Goal: Task Accomplishment & Management: Use online tool/utility

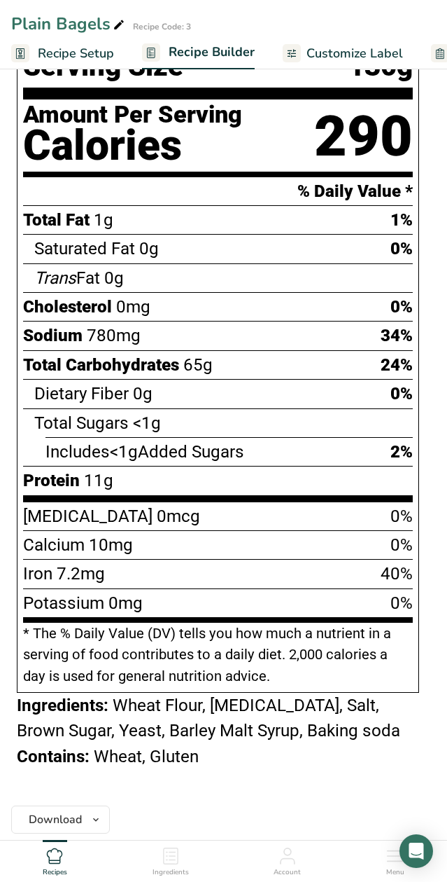
scroll to position [979, 0]
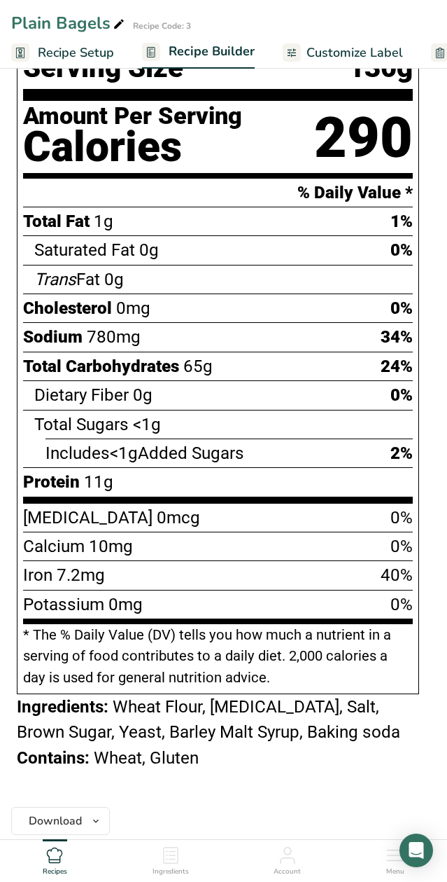
click at [445, 398] on section "Add Ingredients Delete Recipe Duplicate Recipe Scale Recipe Save as Sub-Recipe …" at bounding box center [223, 318] width 447 height 2479
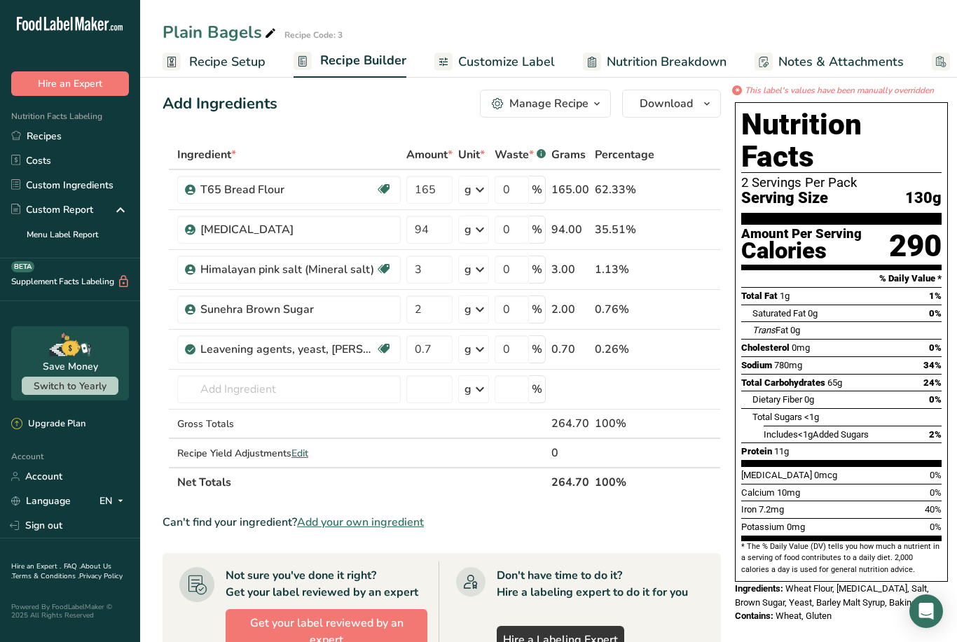
scroll to position [11, 0]
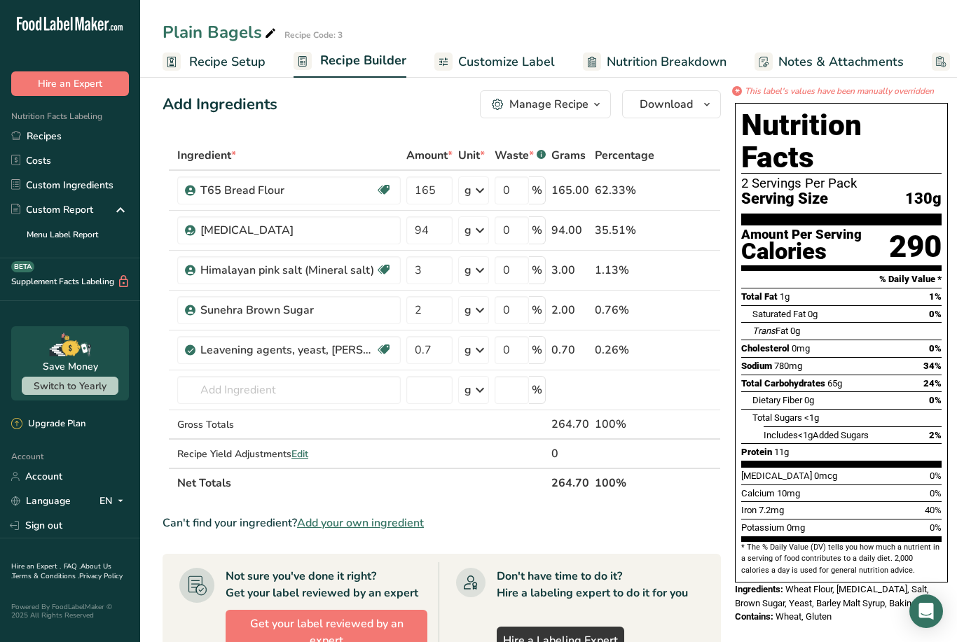
click at [447, 64] on span "Customize Label" at bounding box center [506, 62] width 97 height 19
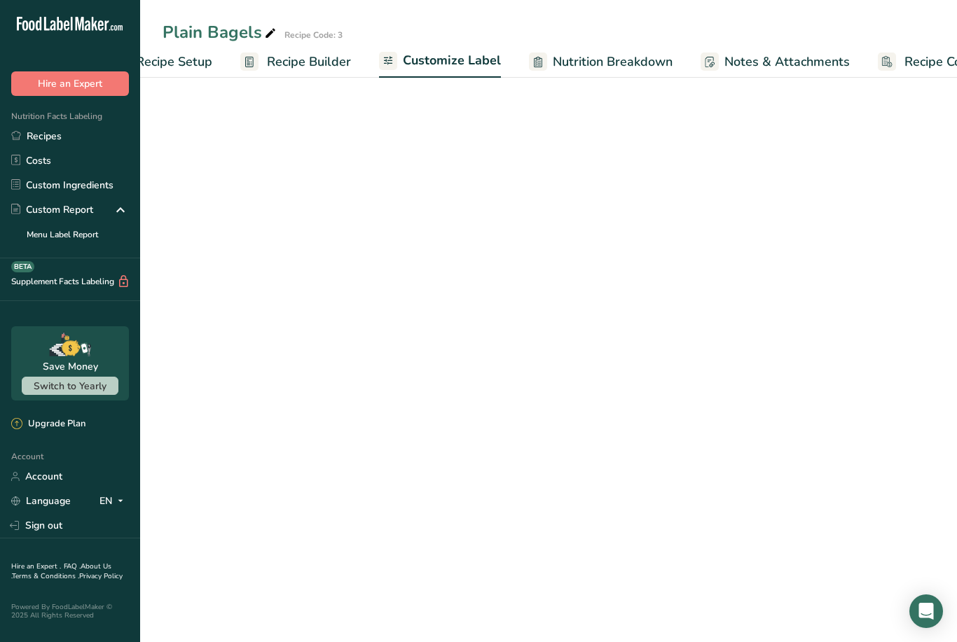
scroll to position [0, 109]
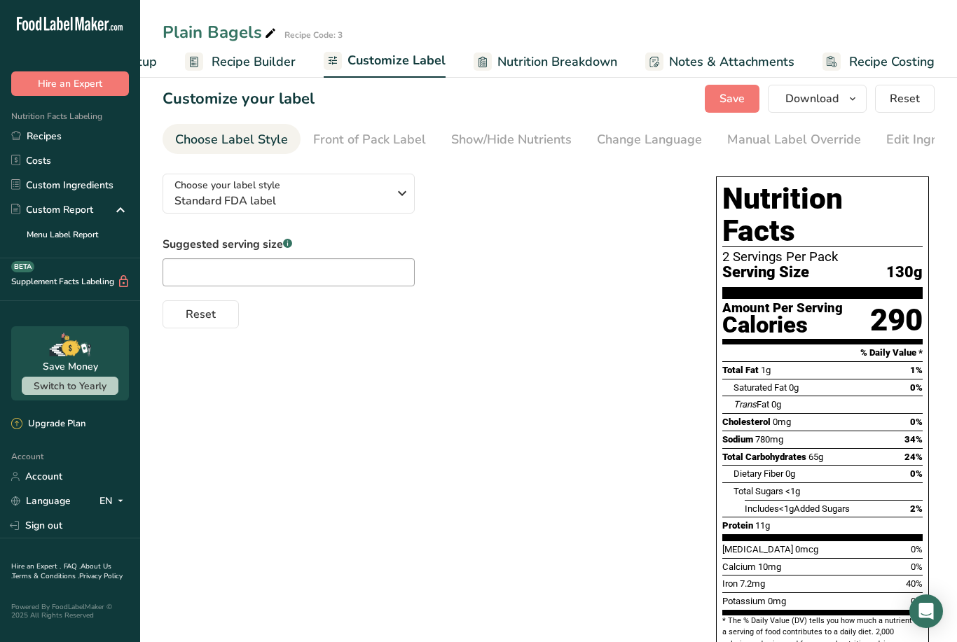
click at [447, 59] on span "Nutrition Breakdown" at bounding box center [557, 62] width 120 height 19
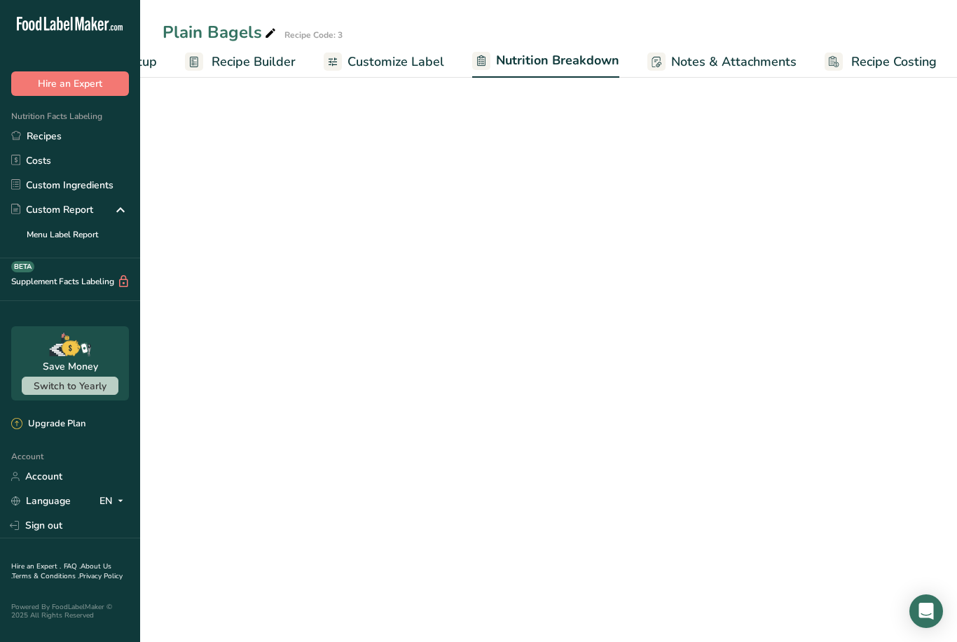
scroll to position [0, 110]
select select "Calories"
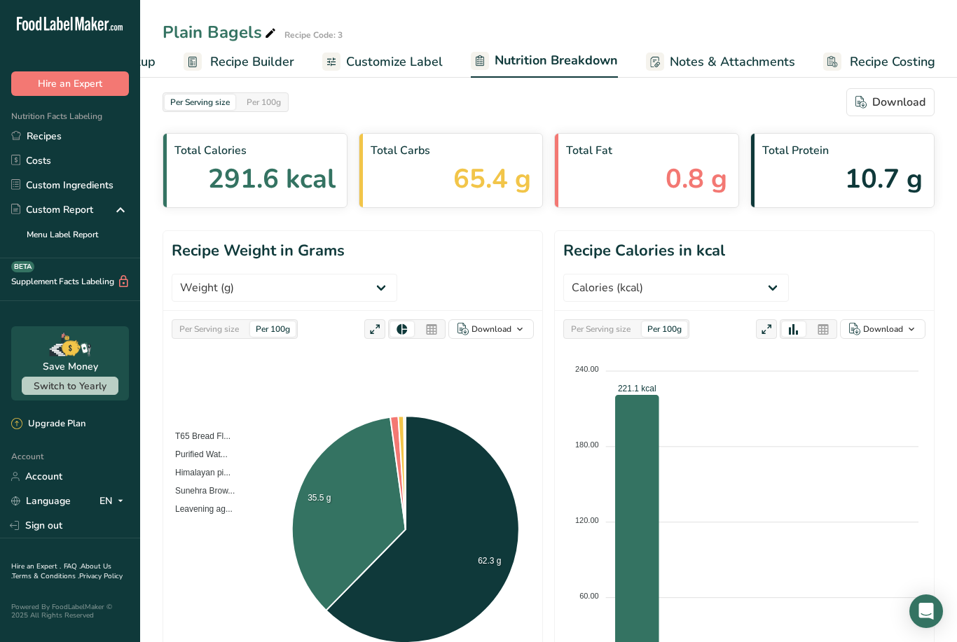
scroll to position [0, 0]
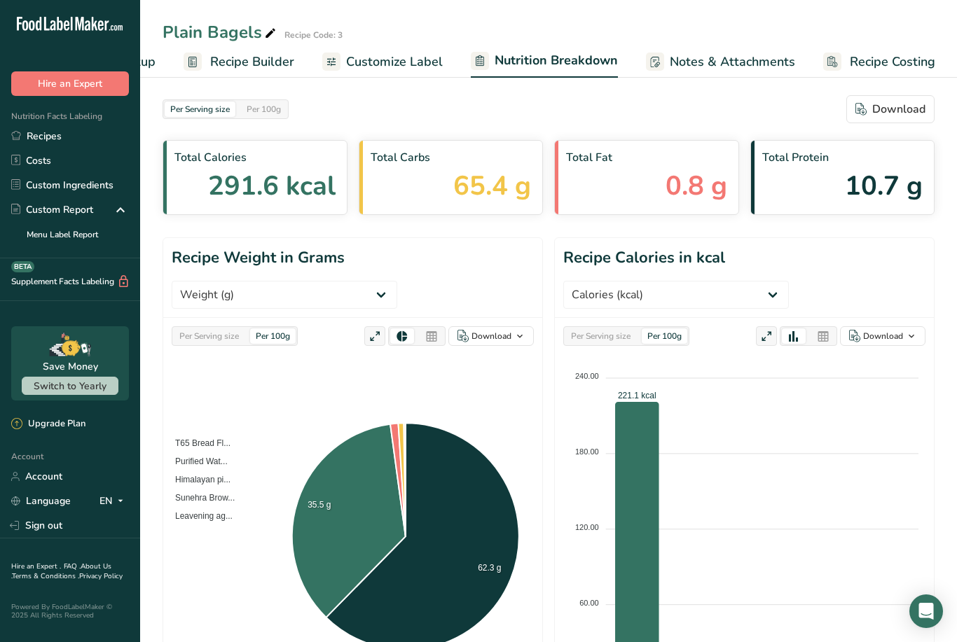
click at [447, 55] on span "Notes & Attachments" at bounding box center [731, 62] width 125 height 19
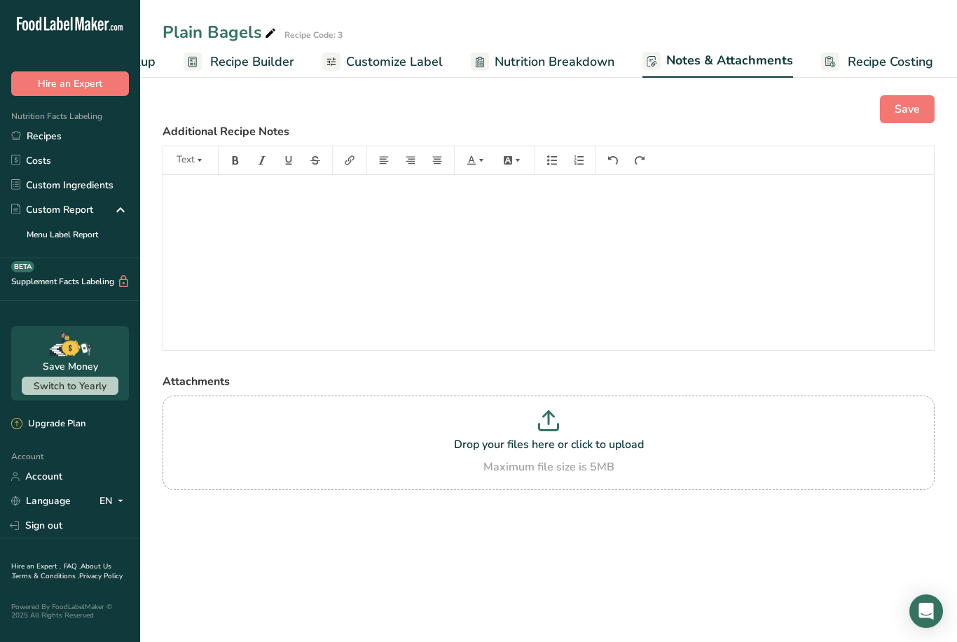
click at [447, 60] on span "Recipe Costing" at bounding box center [889, 62] width 85 height 19
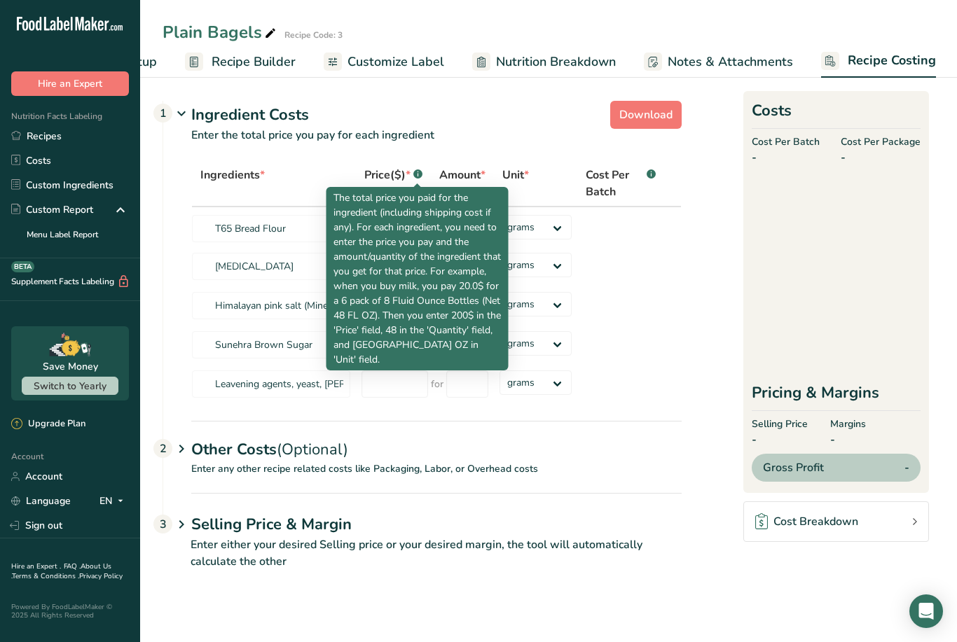
scroll to position [22, 0]
click at [183, 436] on icon at bounding box center [181, 449] width 17 height 26
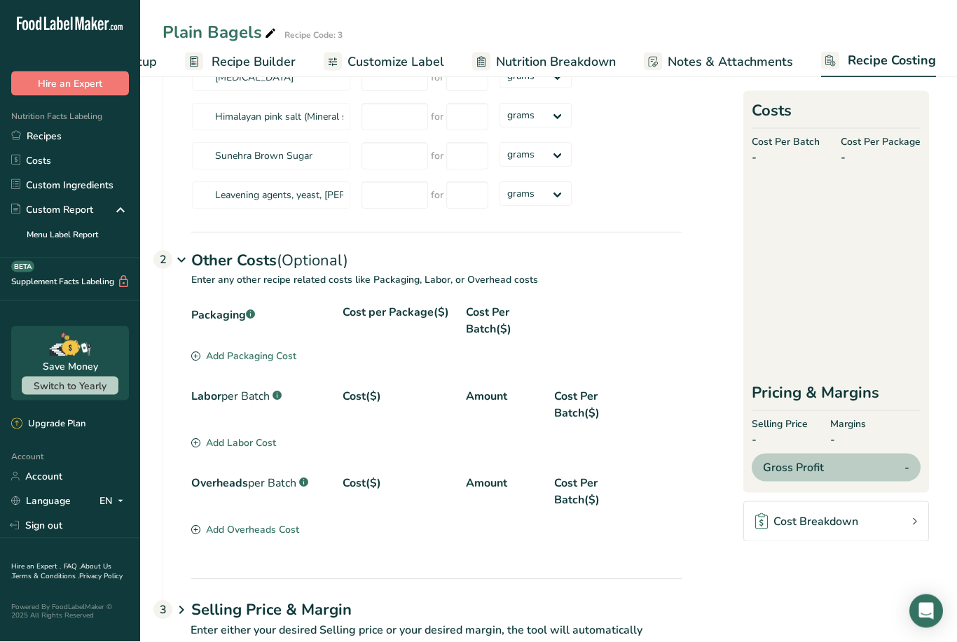
scroll to position [197, 0]
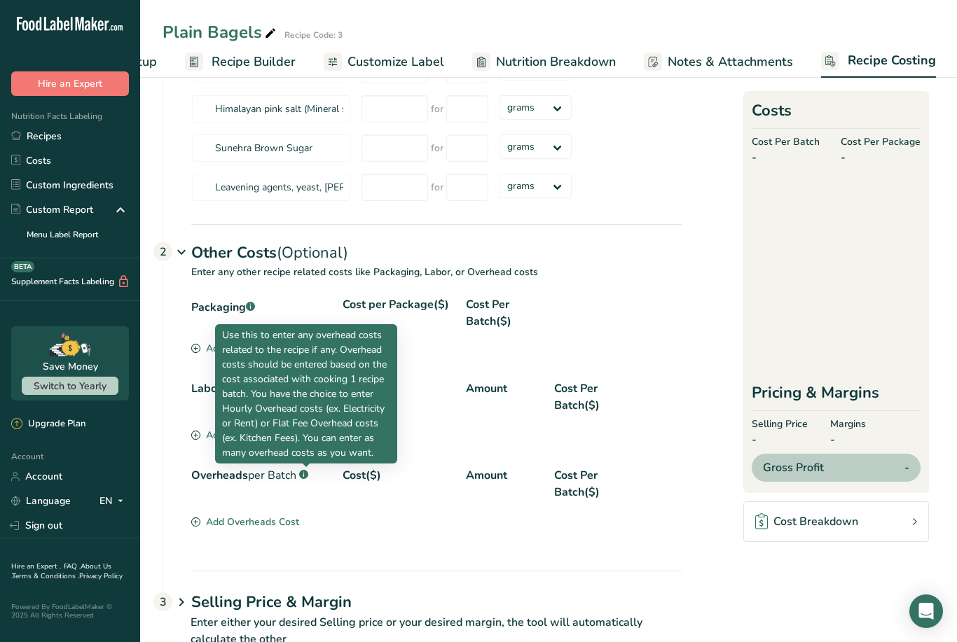
click at [328, 541] on div "Packaging .a-a{fill:#347362;}.b-a{fill:#fff;} Cost per Package($) Cost Per Batc…" at bounding box center [422, 433] width 518 height 274
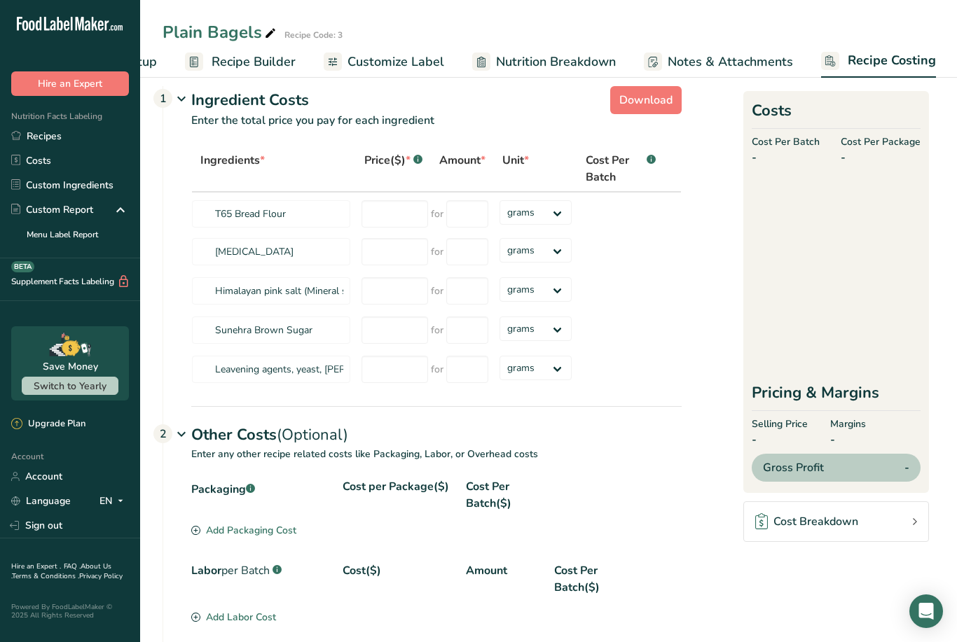
scroll to position [0, 0]
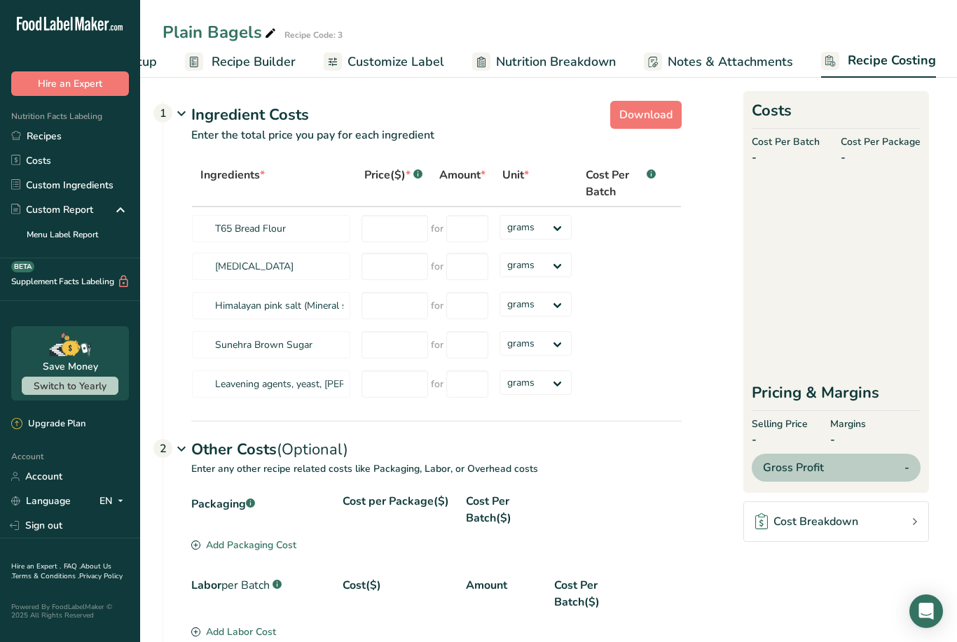
click at [447, 55] on span "Notes & Attachments" at bounding box center [729, 62] width 125 height 19
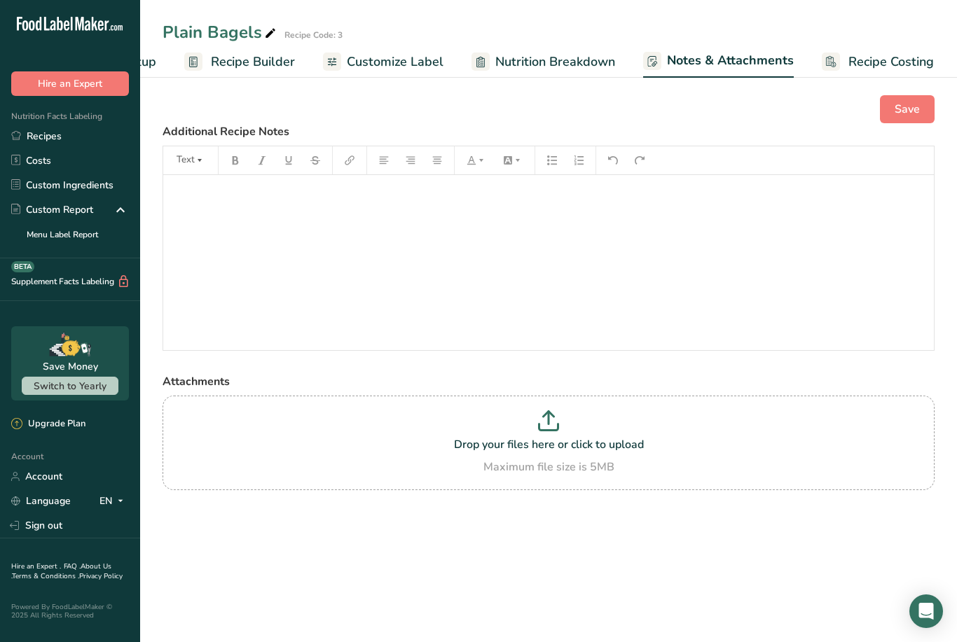
scroll to position [0, 109]
click at [447, 57] on span "Nutrition Breakdown" at bounding box center [555, 62] width 120 height 19
select select "Calories"
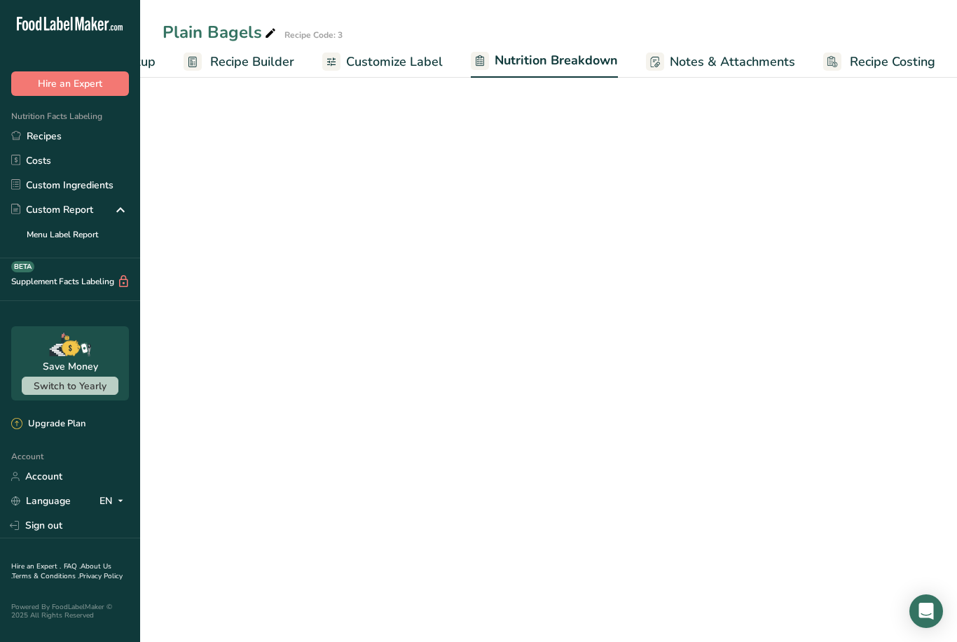
scroll to position [0, 110]
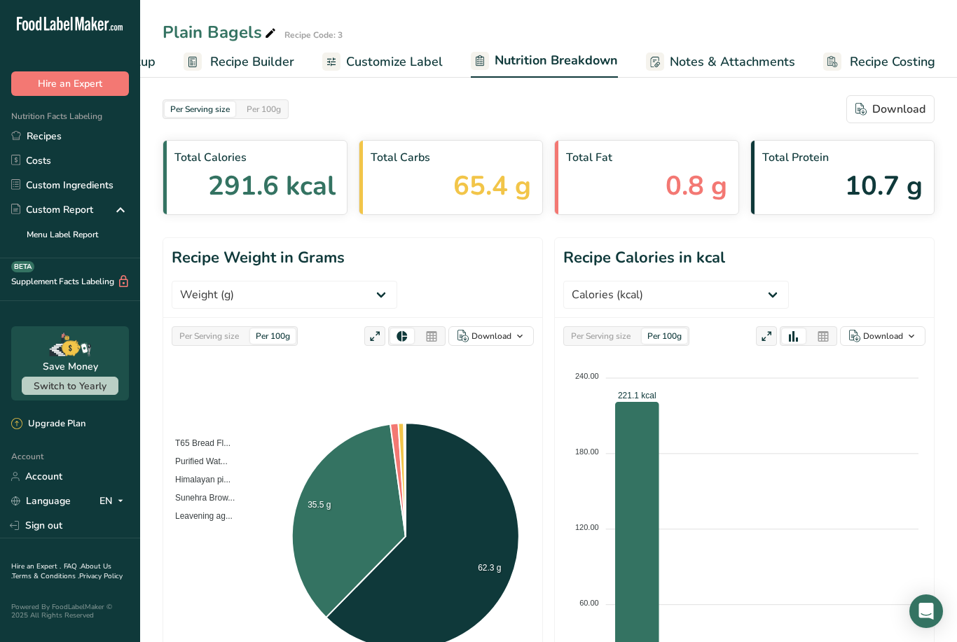
click at [387, 65] on span "Customize Label" at bounding box center [394, 62] width 97 height 19
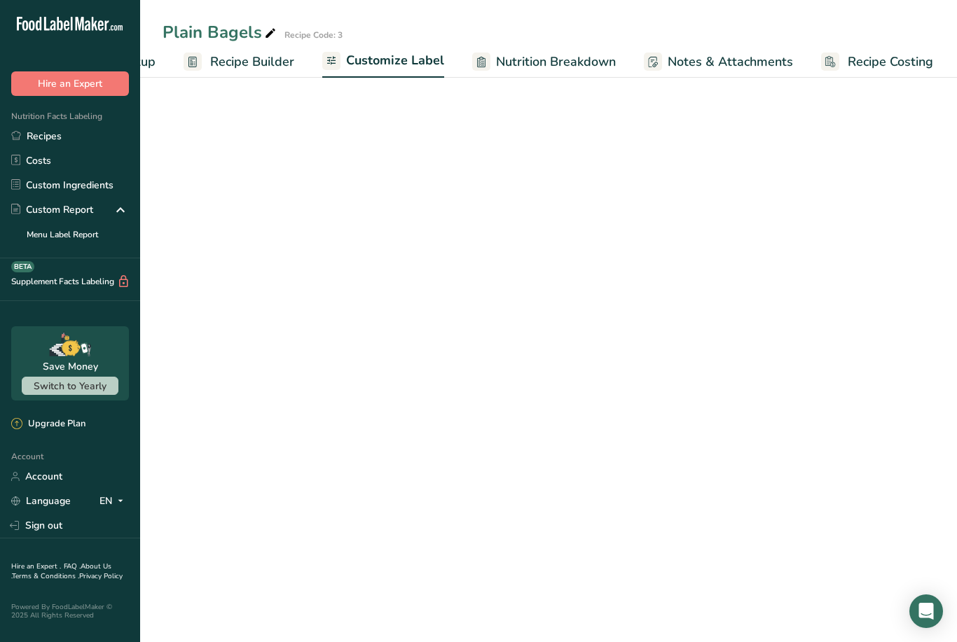
scroll to position [0, 109]
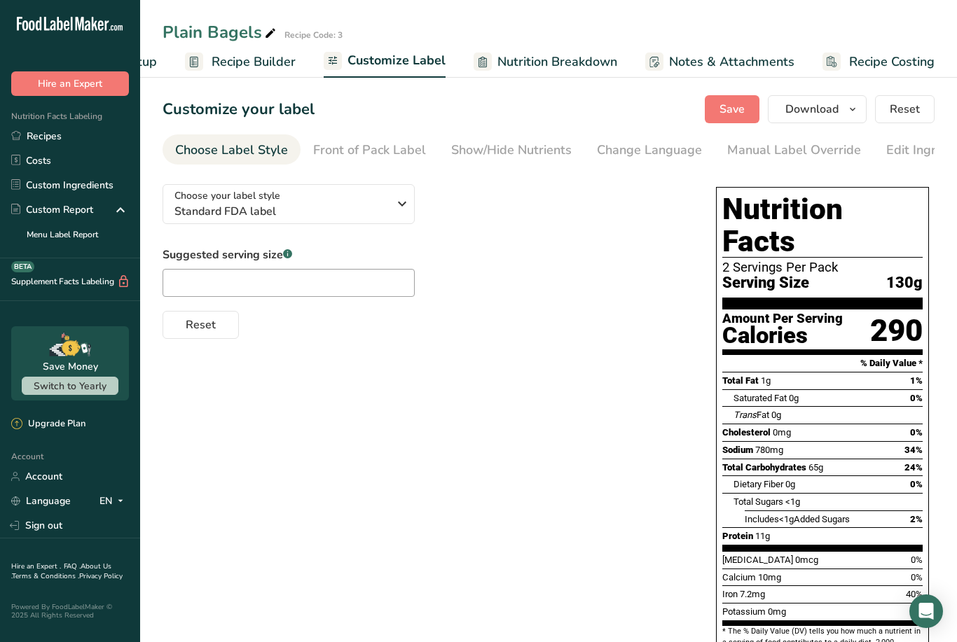
click at [259, 60] on span "Recipe Builder" at bounding box center [253, 62] width 84 height 19
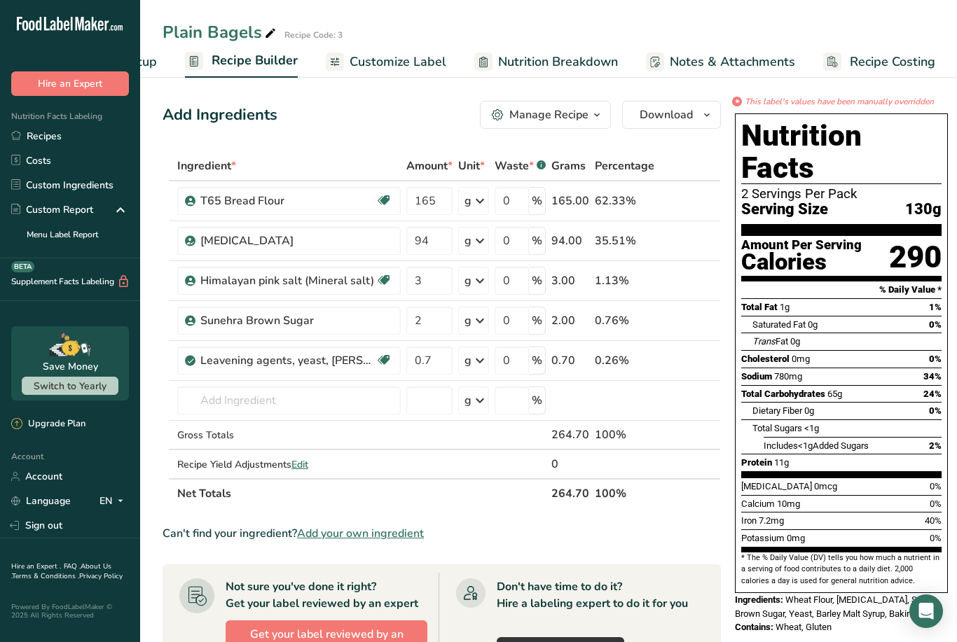
click at [405, 60] on span "Customize Label" at bounding box center [397, 62] width 97 height 19
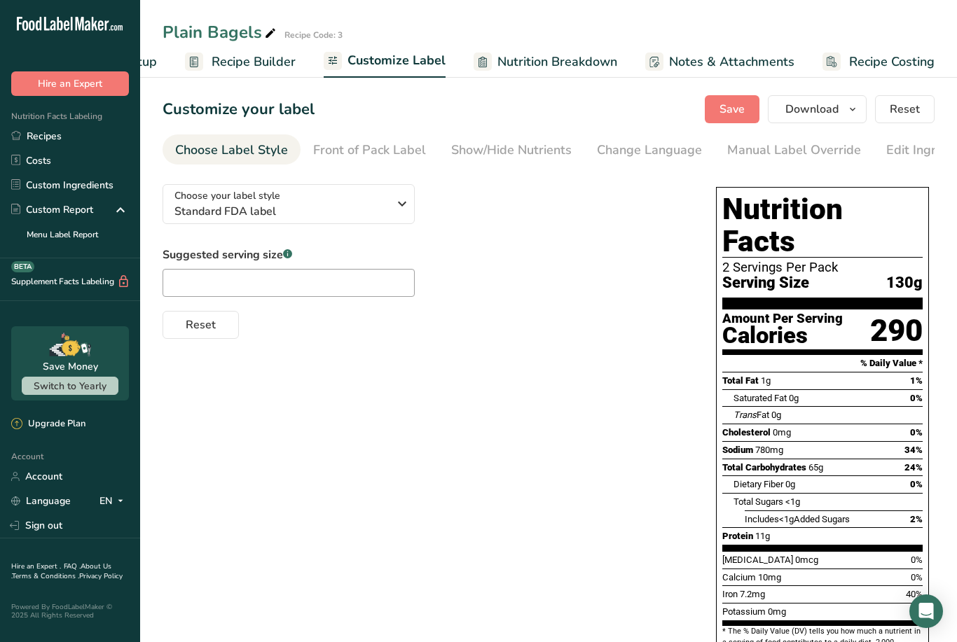
click at [405, 152] on div "Front of Pack Label" at bounding box center [369, 150] width 113 height 19
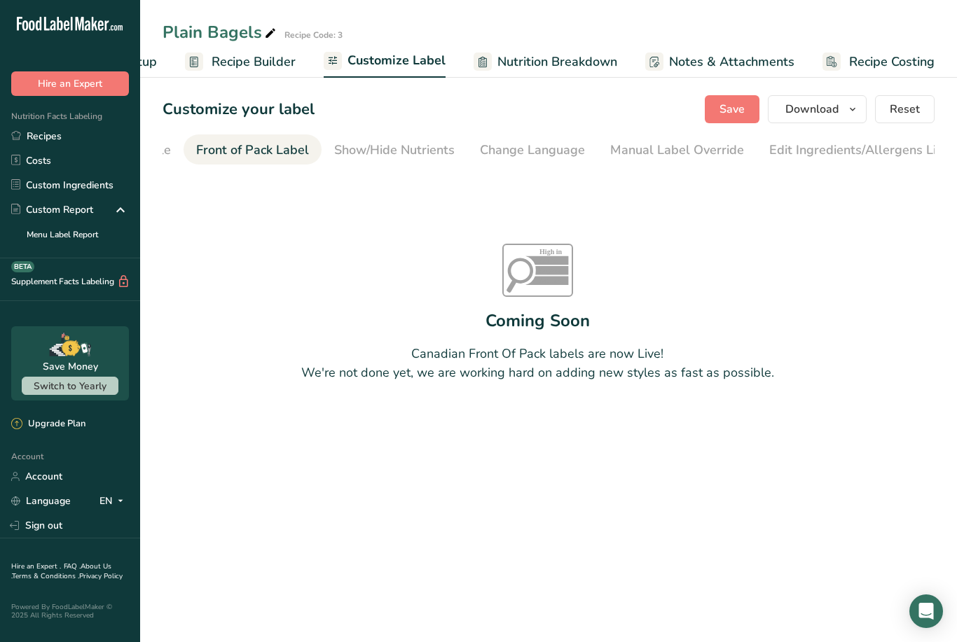
scroll to position [0, 136]
click at [361, 151] on div "Show/Hide Nutrients" at bounding box center [375, 150] width 120 height 19
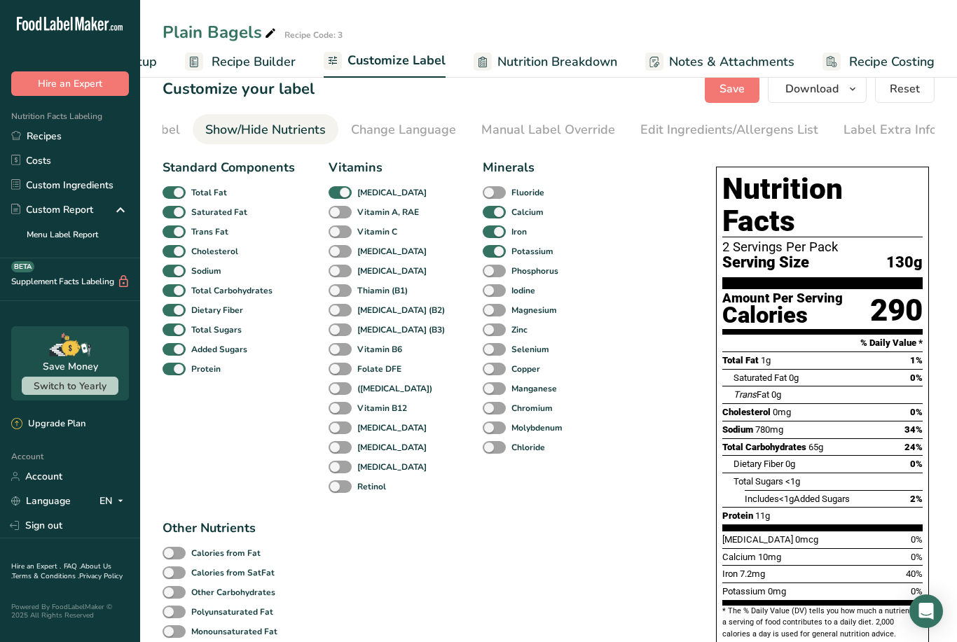
scroll to position [0, 0]
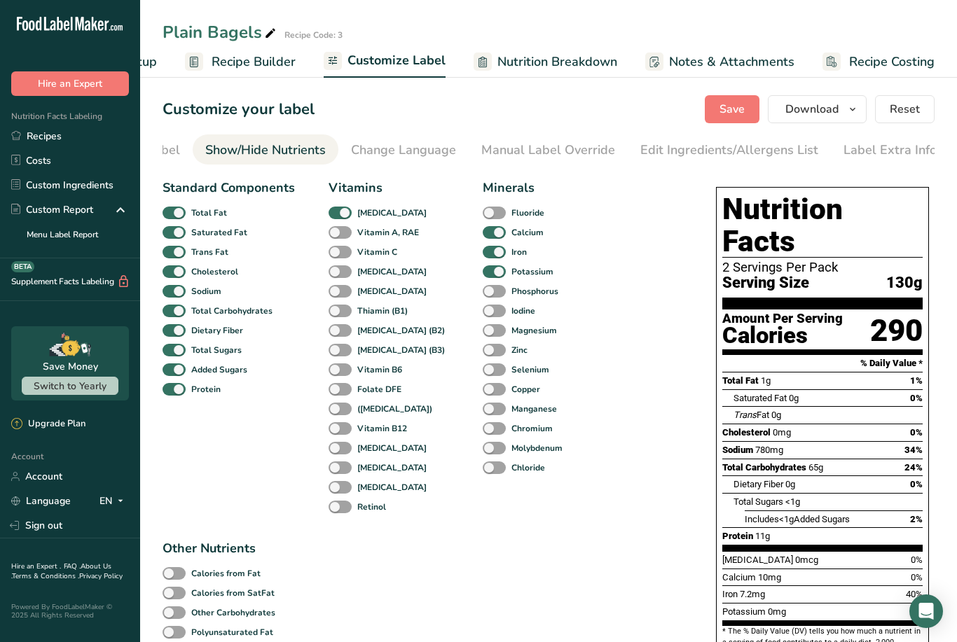
click at [398, 163] on link "Change Language" at bounding box center [403, 150] width 105 height 32
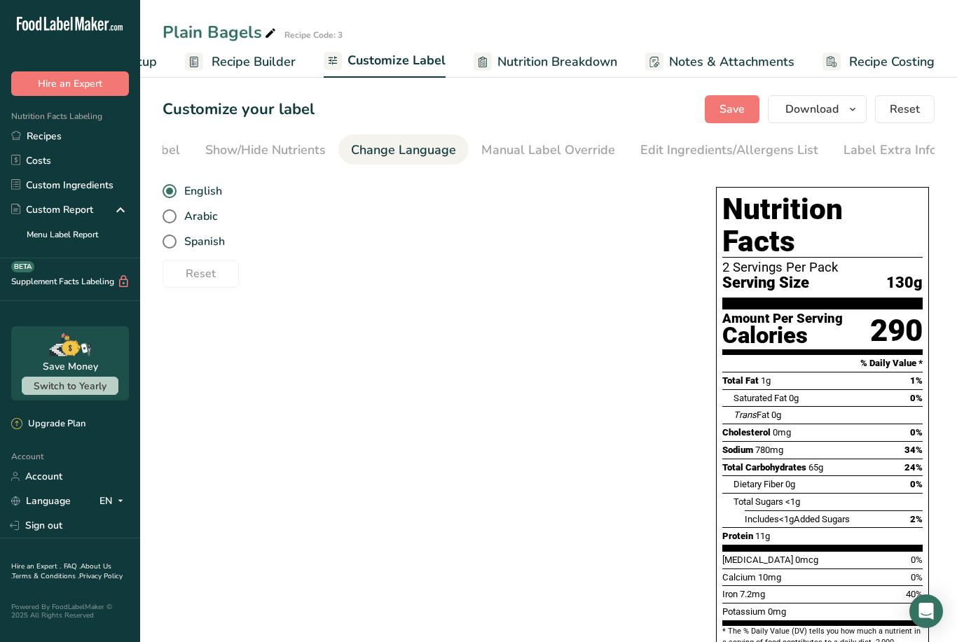
click at [447, 159] on div "Manual Label Override" at bounding box center [548, 150] width 134 height 19
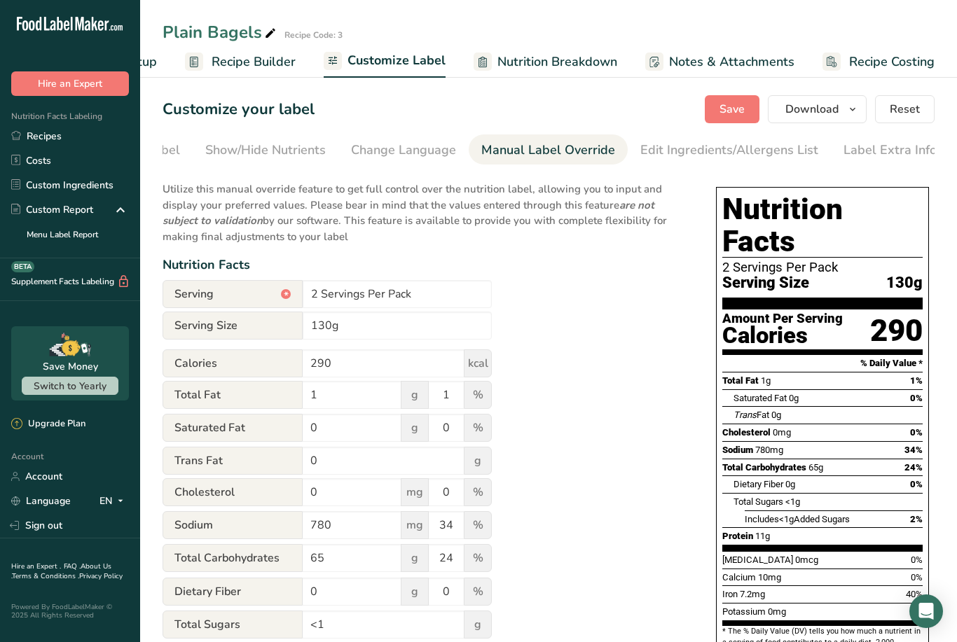
click at [447, 148] on div "Edit Ingredients/Allergens List" at bounding box center [729, 150] width 178 height 19
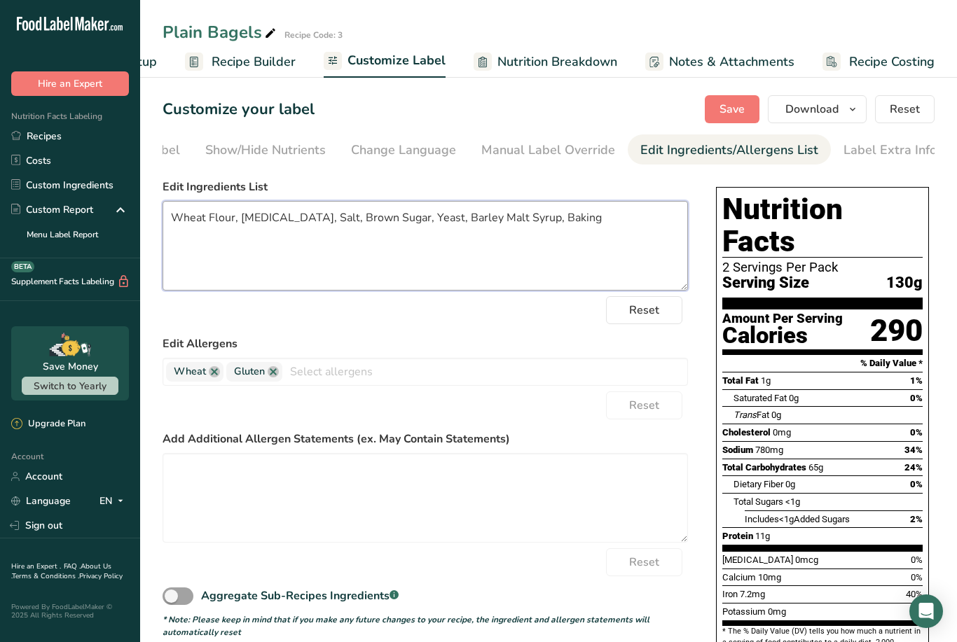
type textarea "Wheat Flour, [MEDICAL_DATA], Salt, Brown Sugar, Yeast, Barley Malt Syrup, Bakin…"
click at [447, 66] on span "Notes & Attachments" at bounding box center [731, 62] width 125 height 19
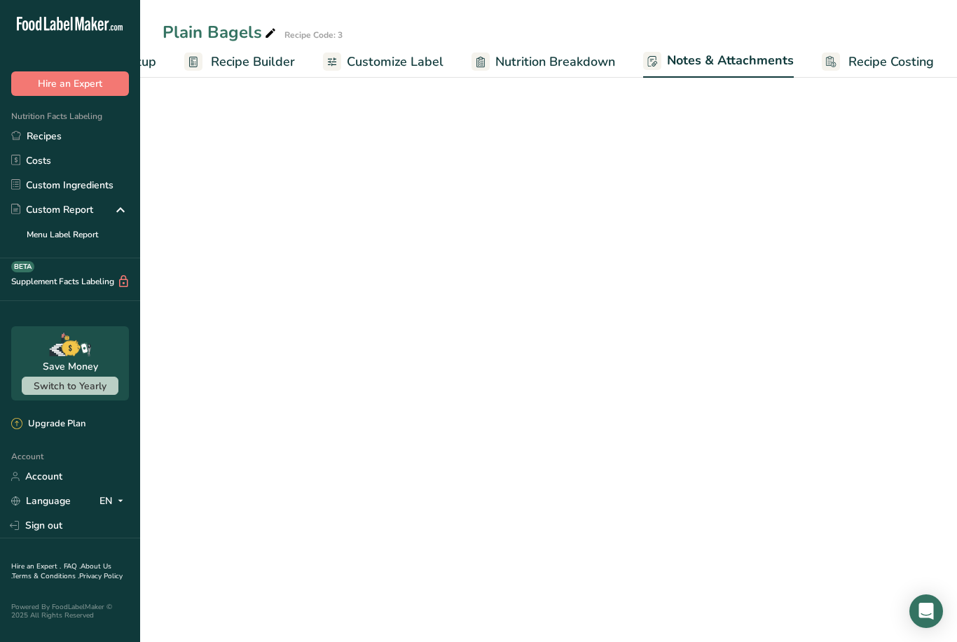
scroll to position [0, 109]
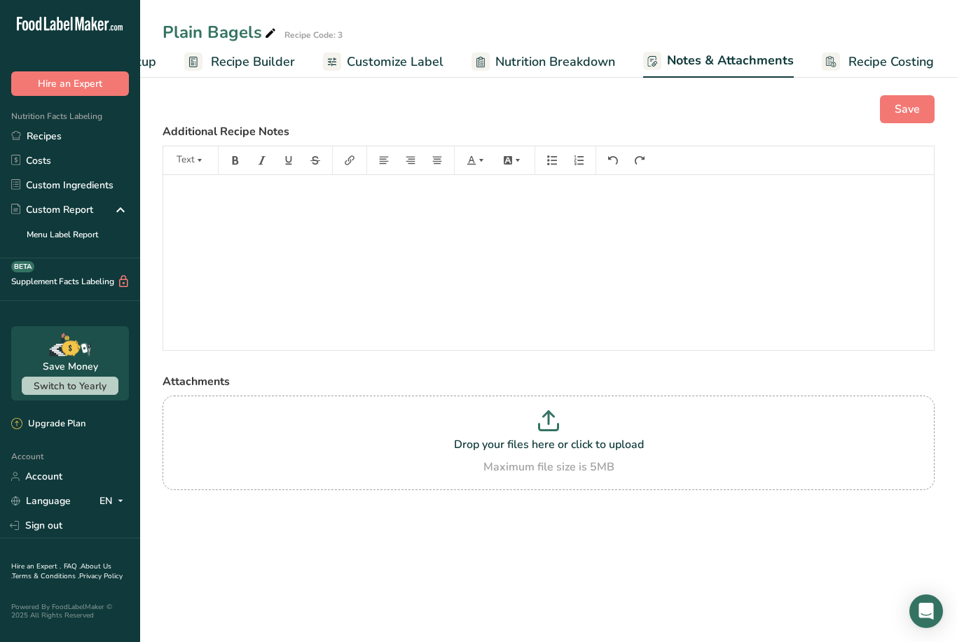
click at [447, 53] on span "Nutrition Breakdown" at bounding box center [555, 62] width 120 height 19
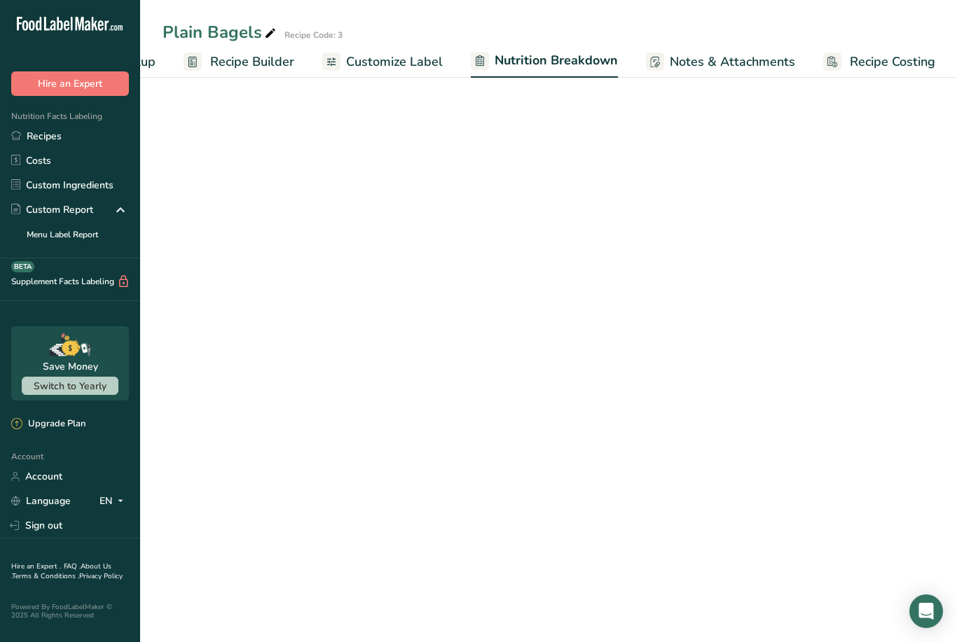
select select "Calories"
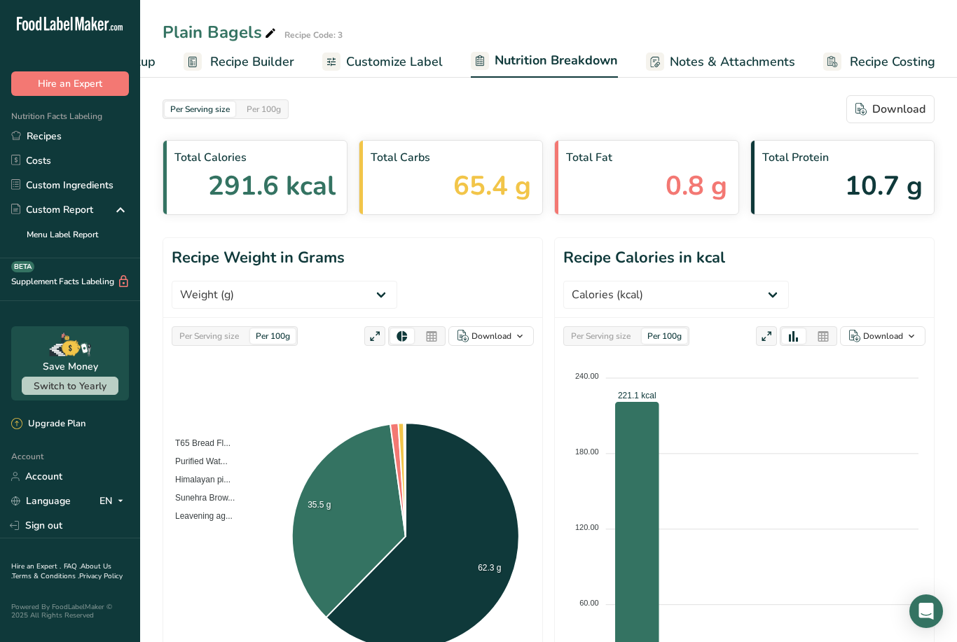
click at [438, 328] on div at bounding box center [431, 335] width 24 height 15
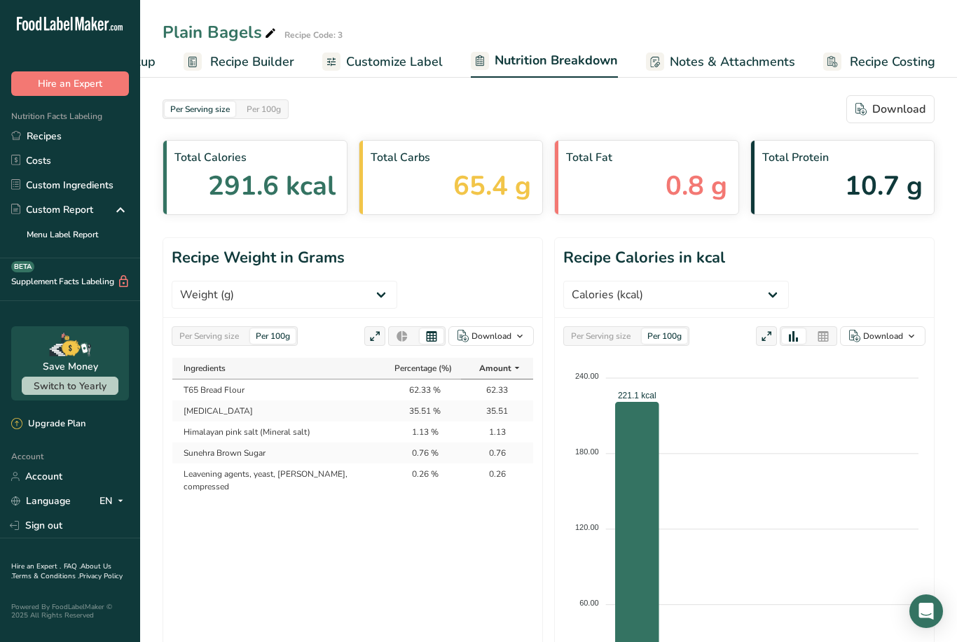
click at [406, 327] on icon at bounding box center [402, 337] width 13 height 20
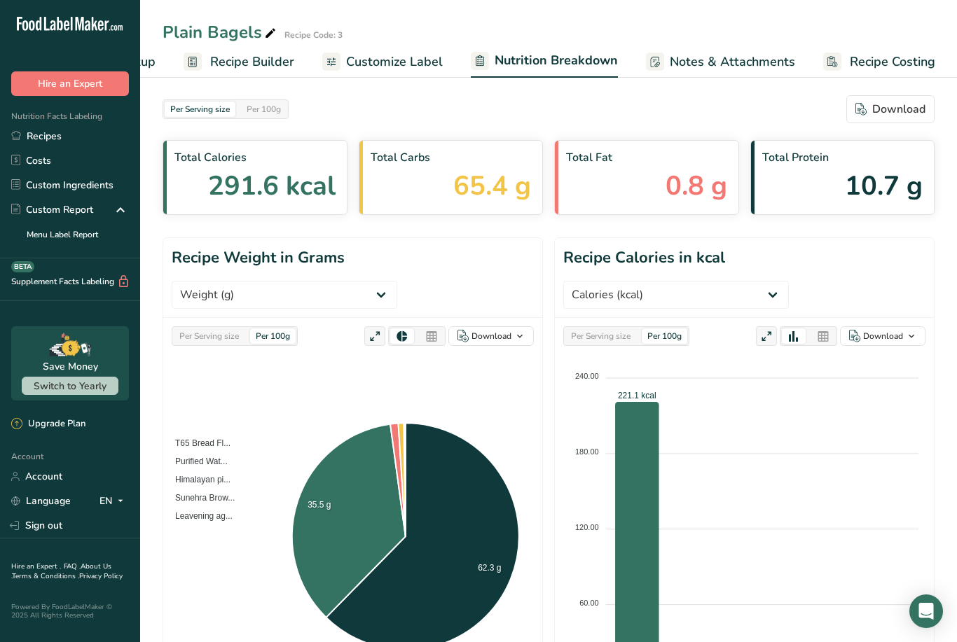
click at [385, 326] on div at bounding box center [374, 336] width 21 height 20
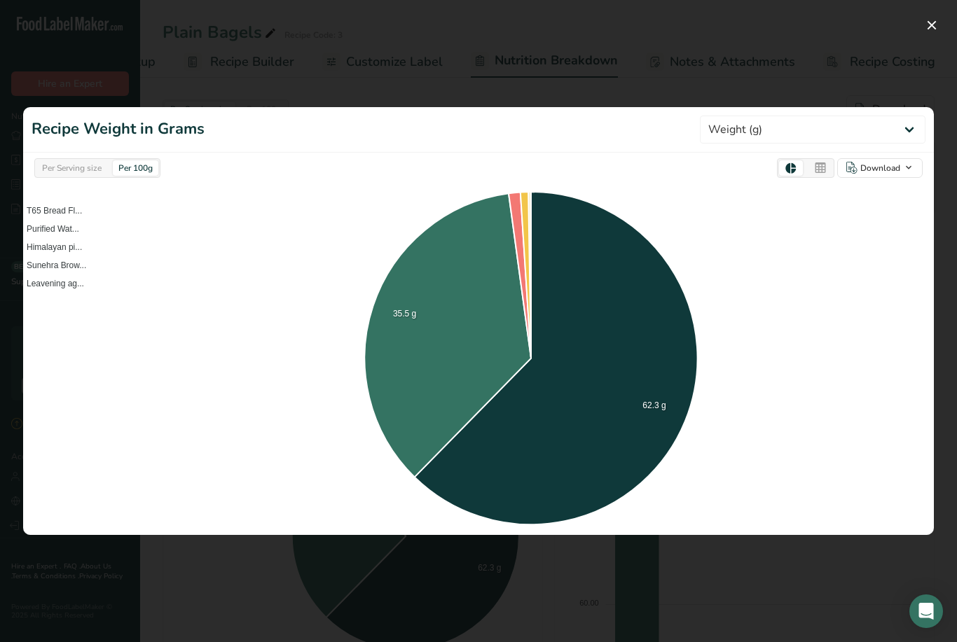
click at [447, 83] on div at bounding box center [478, 321] width 957 height 642
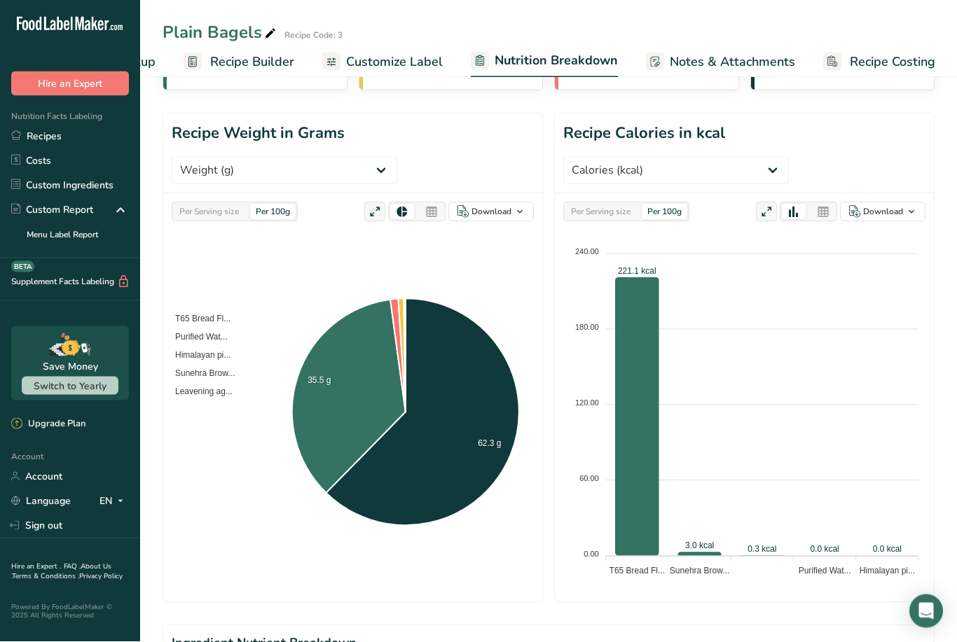
scroll to position [0, 0]
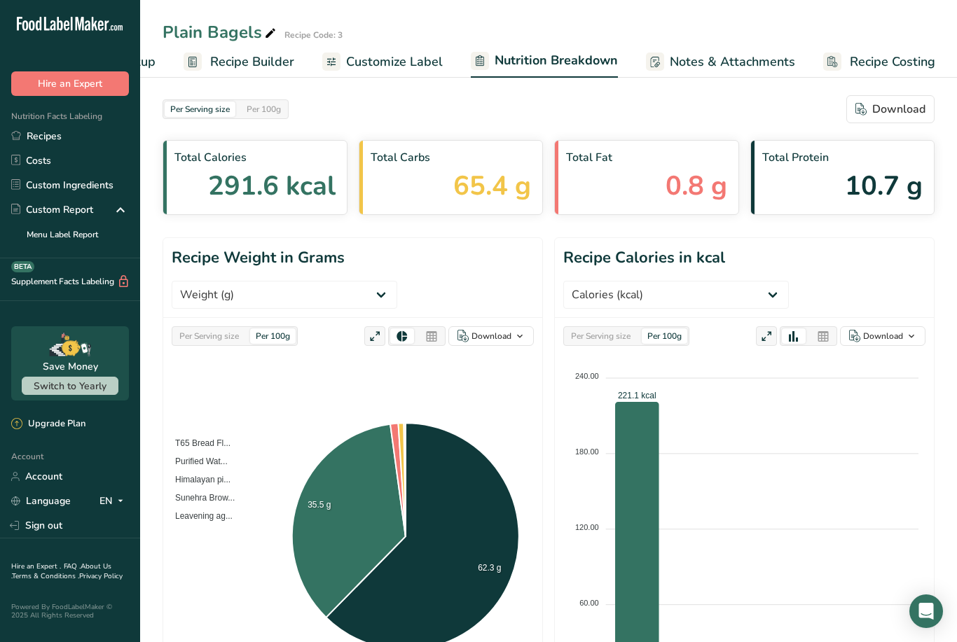
click at [447, 60] on span "Notes & Attachments" at bounding box center [731, 62] width 125 height 19
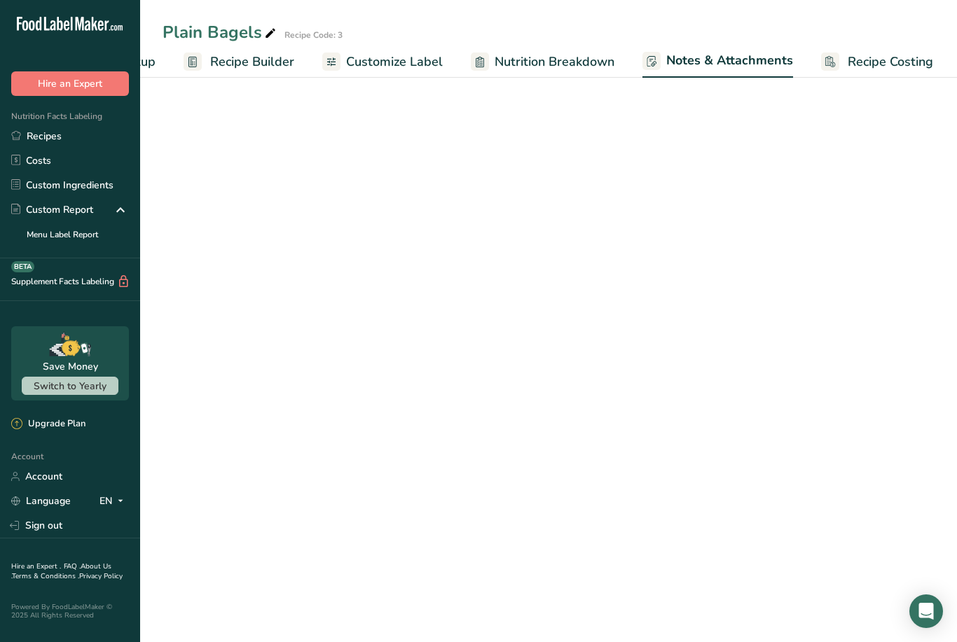
scroll to position [0, 110]
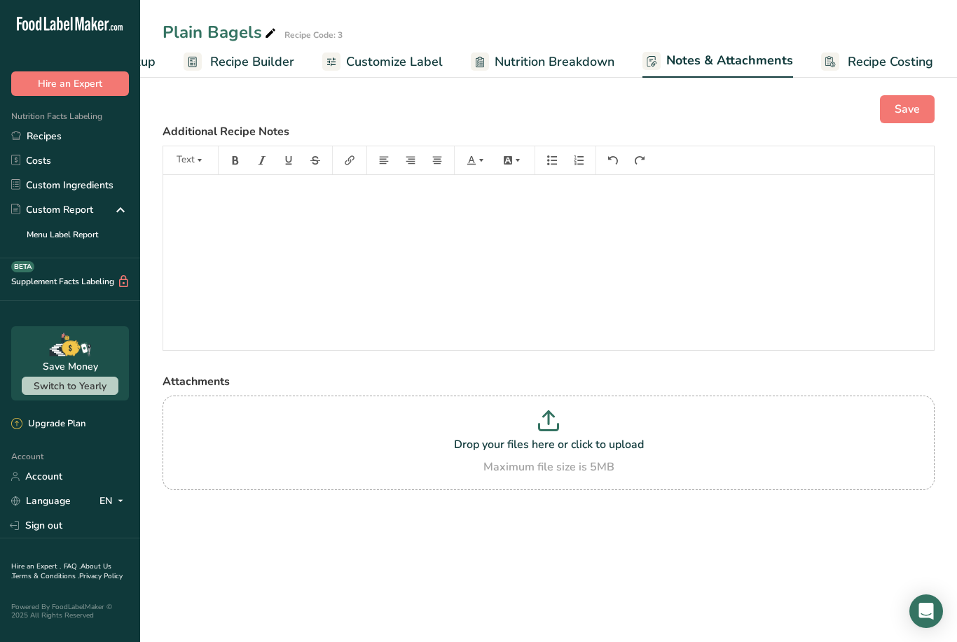
click at [447, 68] on span "Recipe Costing" at bounding box center [889, 62] width 85 height 19
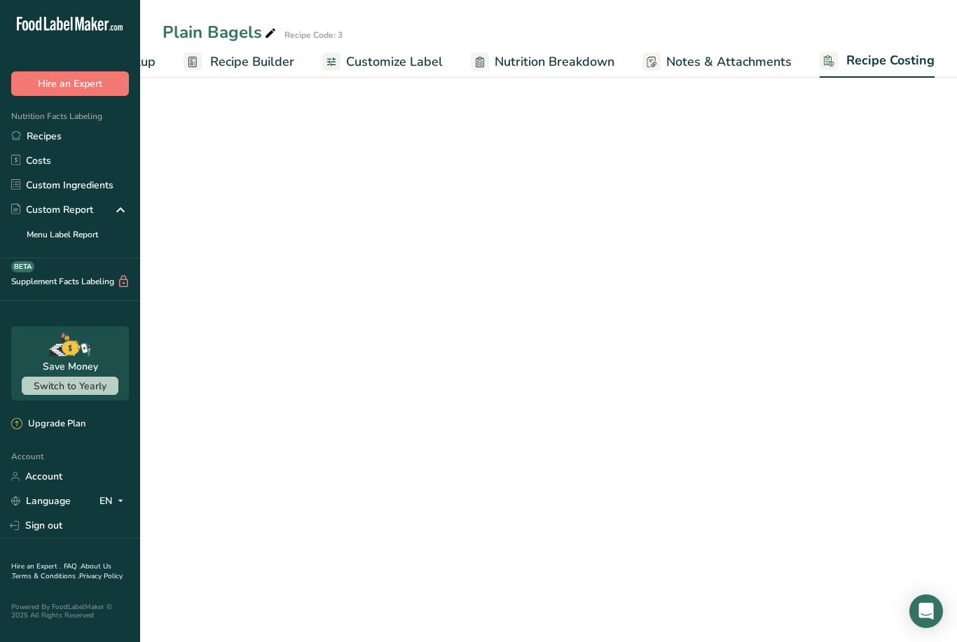
scroll to position [0, 109]
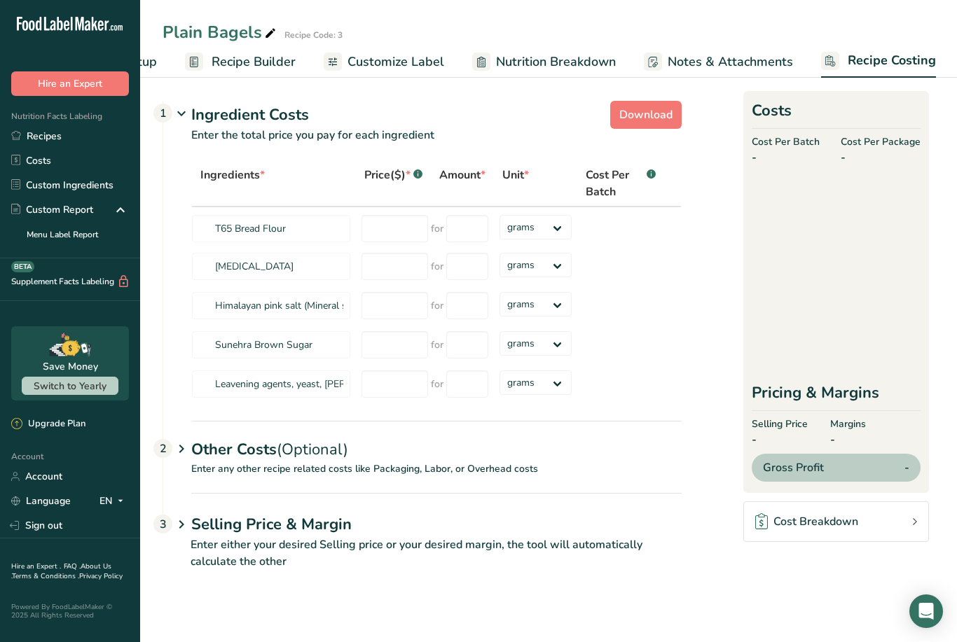
click at [431, 58] on span "Customize Label" at bounding box center [395, 62] width 97 height 19
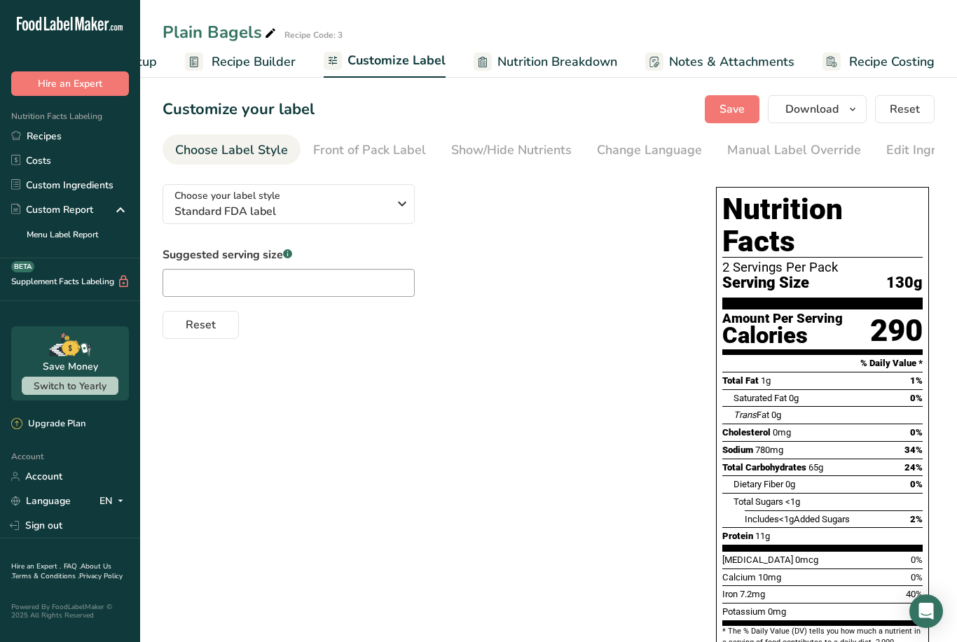
click at [381, 155] on div "Front of Pack Label" at bounding box center [369, 150] width 113 height 19
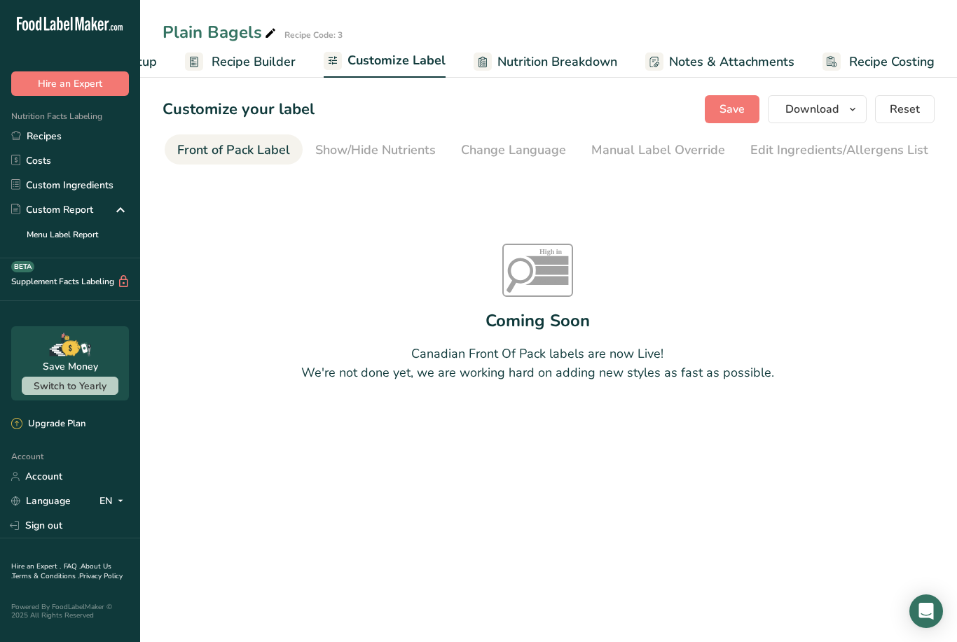
click at [406, 161] on link "Show/Hide Nutrients" at bounding box center [375, 150] width 120 height 32
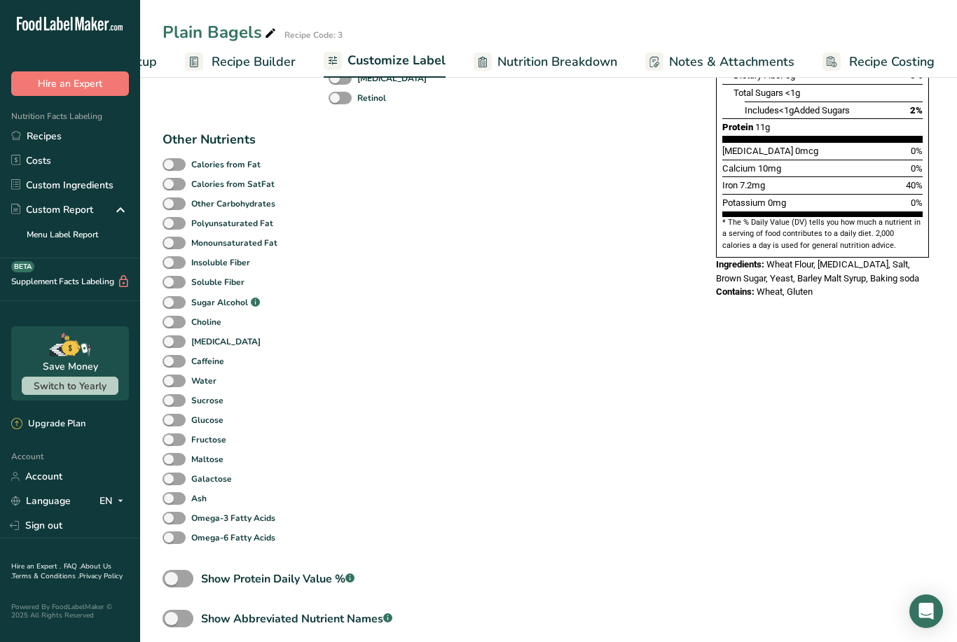
scroll to position [454, 0]
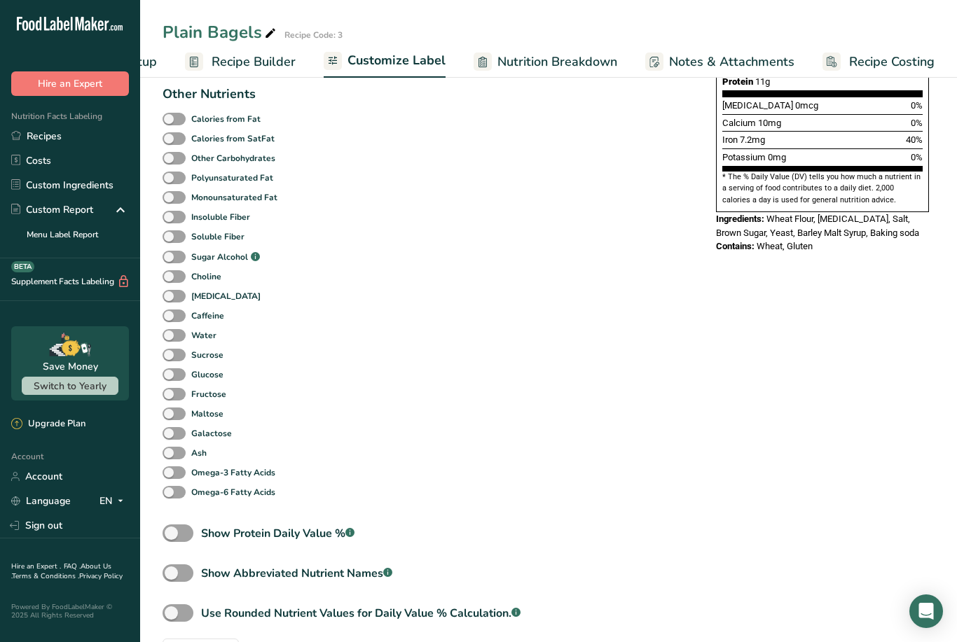
click at [447, 352] on div "Standard Components Total Fat Saturated Fat Trans Fat [MEDICAL_DATA] Sodium Tot…" at bounding box center [424, 118] width 525 height 789
click at [183, 537] on span at bounding box center [177, 533] width 31 height 18
click at [172, 537] on input "Show Protein Daily Value % .a-a{fill:#347362;}.b-a{fill:#fff;}" at bounding box center [166, 533] width 9 height 9
checkbox input "true"
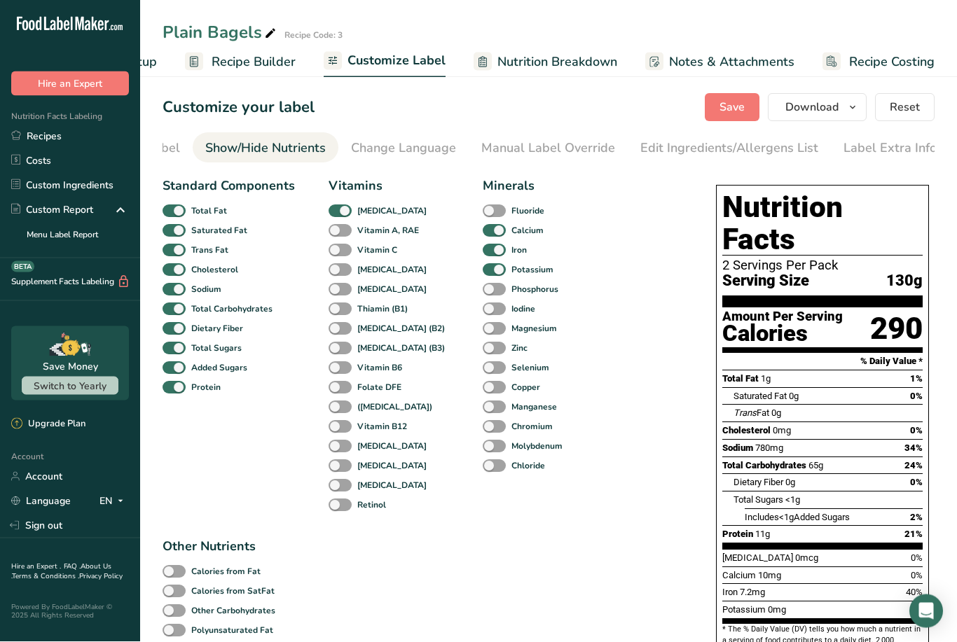
scroll to position [1, 0]
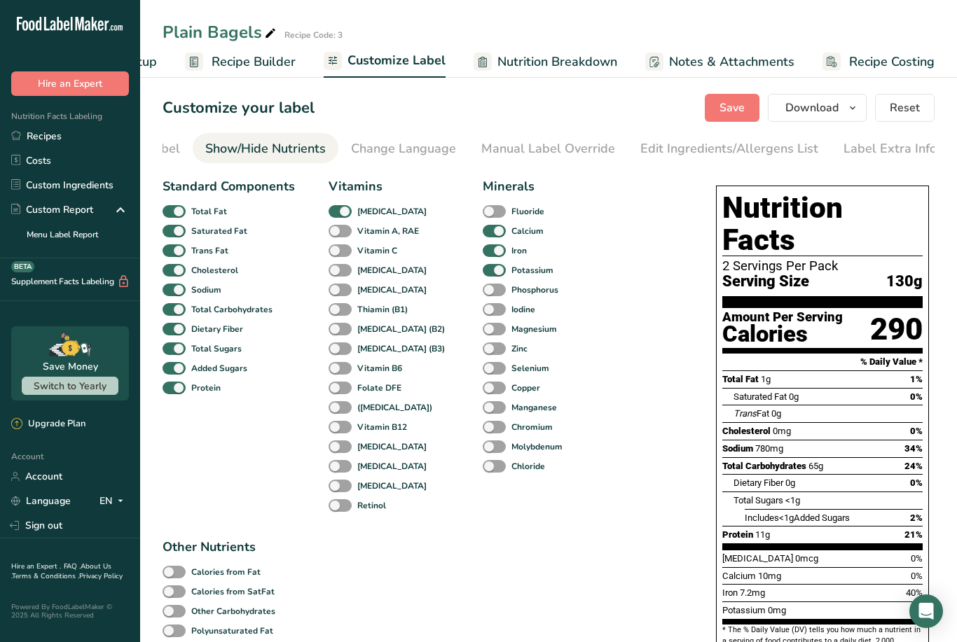
click at [394, 149] on div "Change Language" at bounding box center [403, 148] width 105 height 19
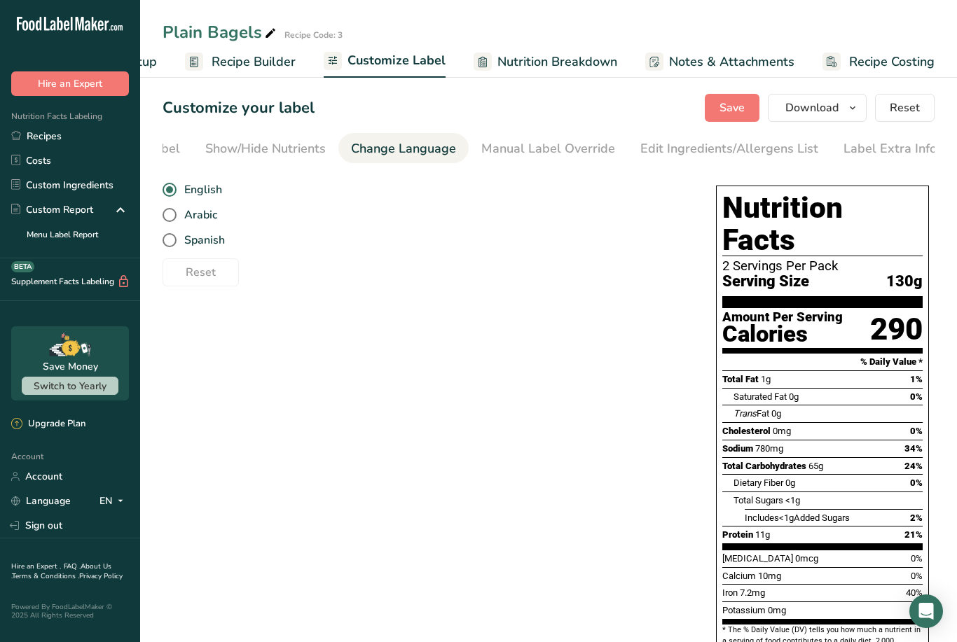
click at [447, 150] on div "Manual Label Override" at bounding box center [548, 148] width 134 height 19
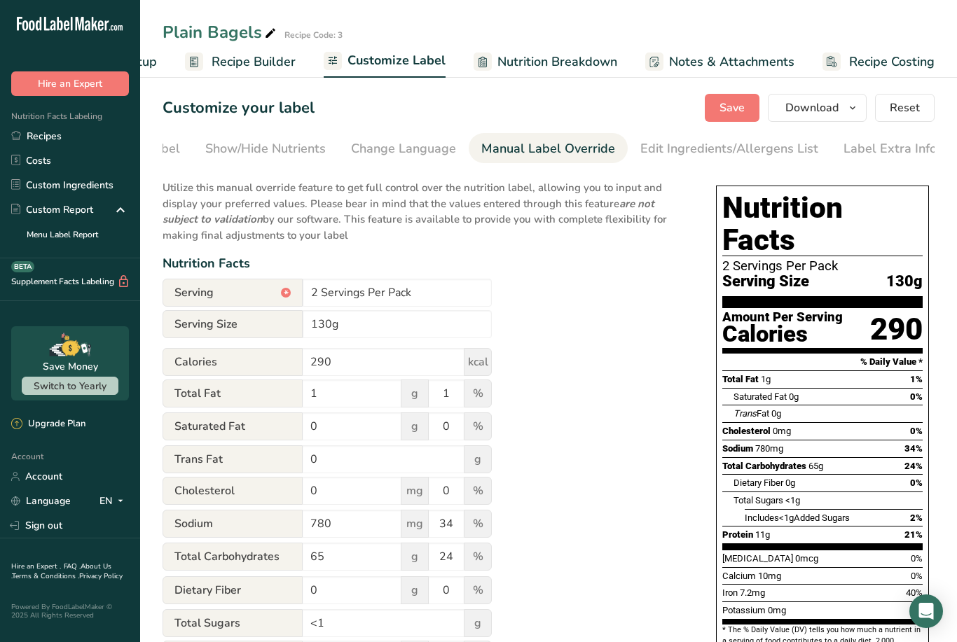
click at [447, 162] on link "Edit Ingredients/Allergens List" at bounding box center [729, 149] width 178 height 32
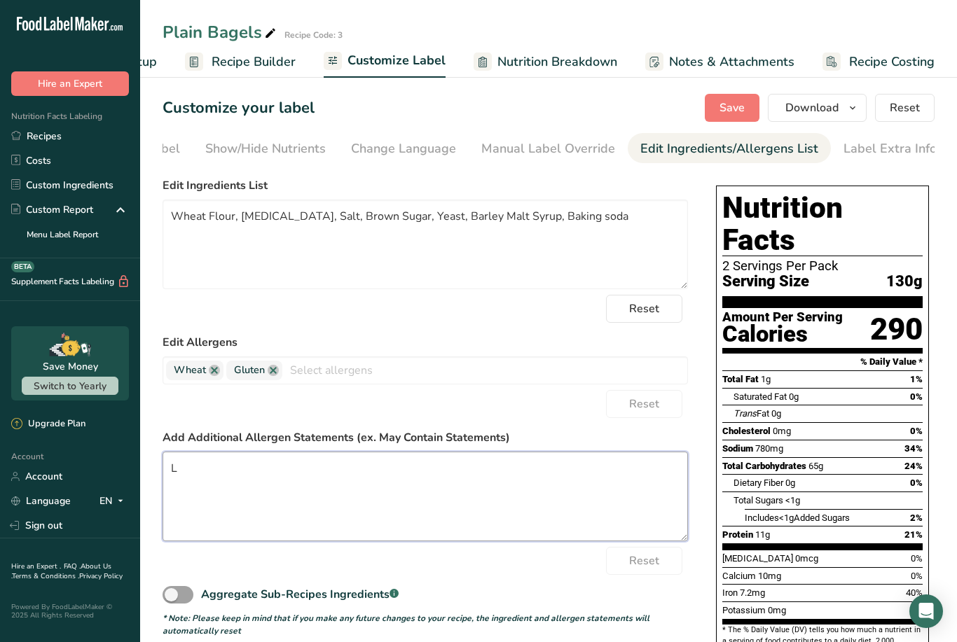
type textarea "L"
click at [339, 408] on div "Reset" at bounding box center [424, 404] width 525 height 28
click at [447, 149] on div "Label Extra Info" at bounding box center [889, 148] width 93 height 19
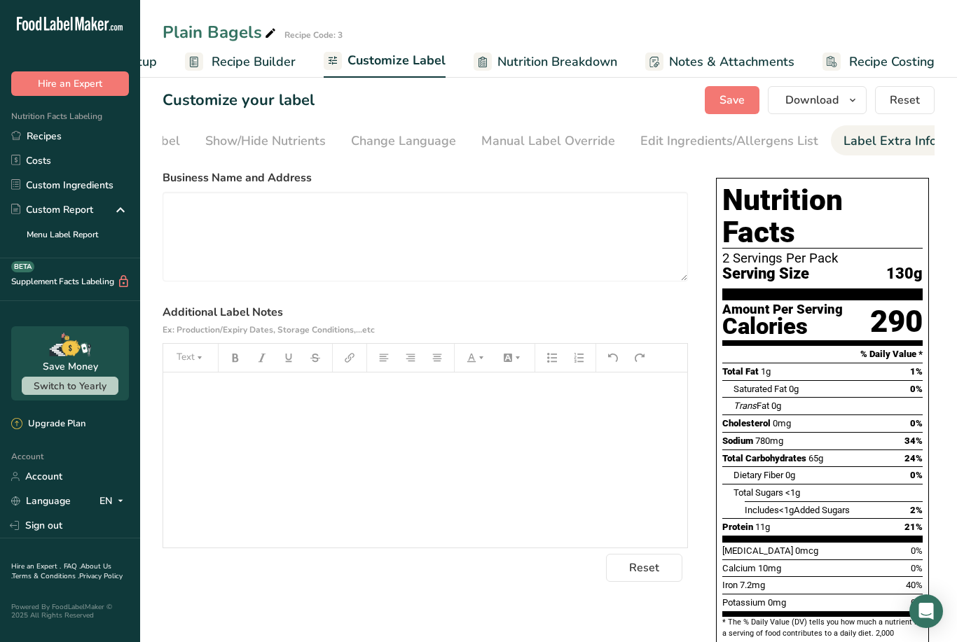
scroll to position [0, 0]
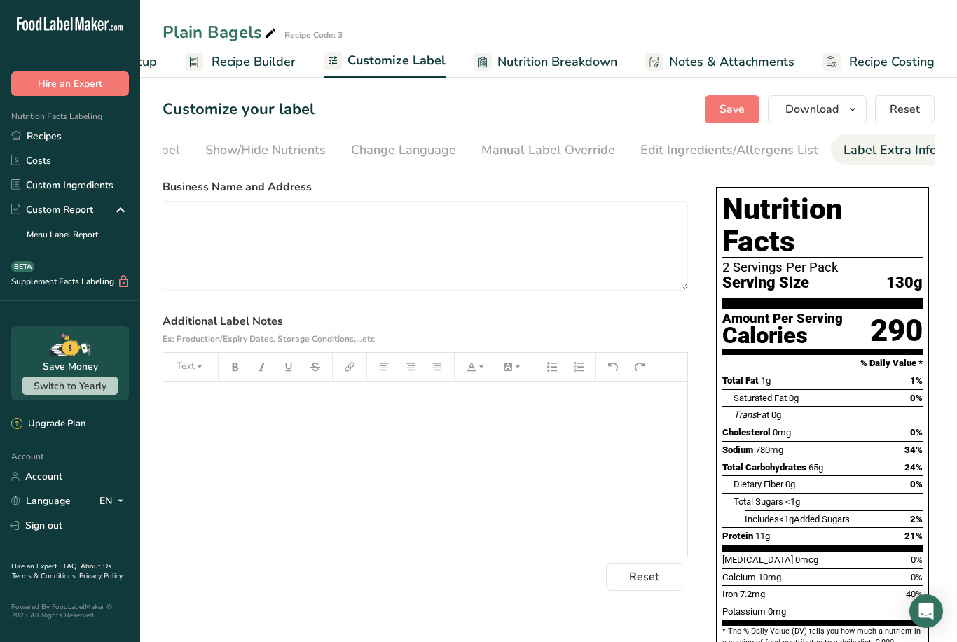
click at [447, 67] on span "Nutrition Breakdown" at bounding box center [557, 62] width 120 height 19
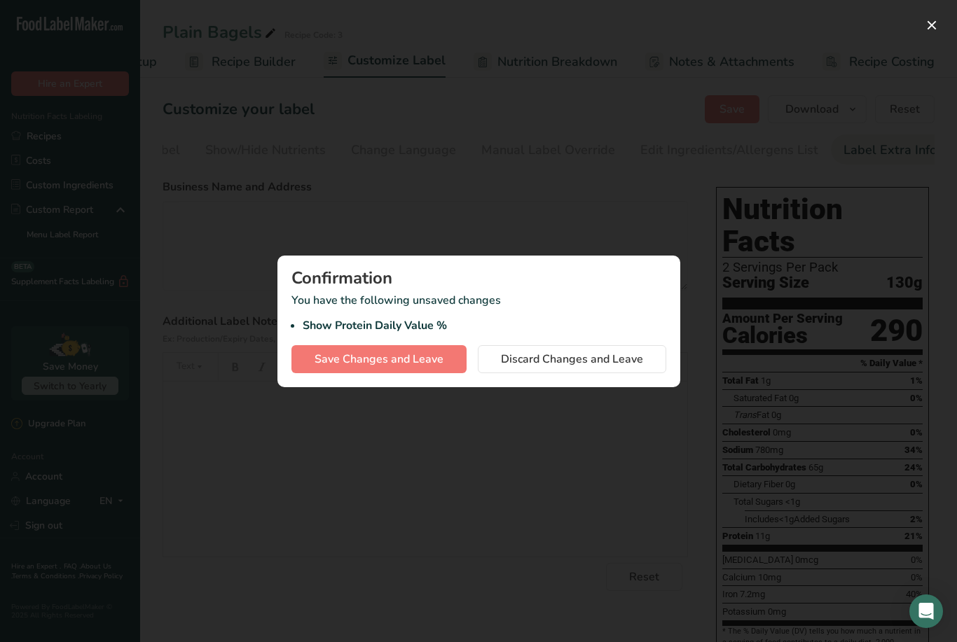
click at [418, 359] on span "Save Changes and Leave" at bounding box center [378, 359] width 129 height 17
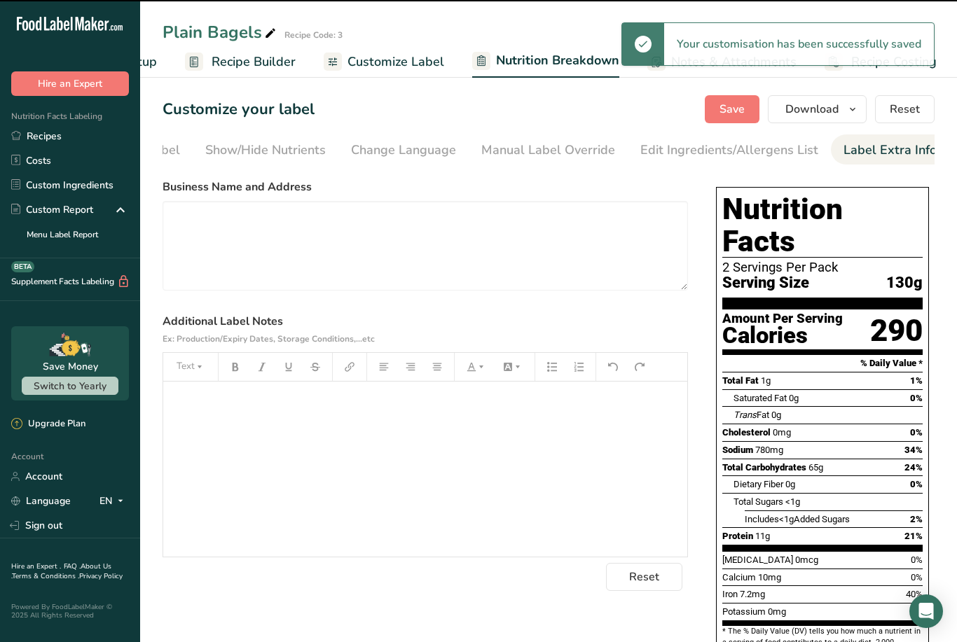
select select "Calories"
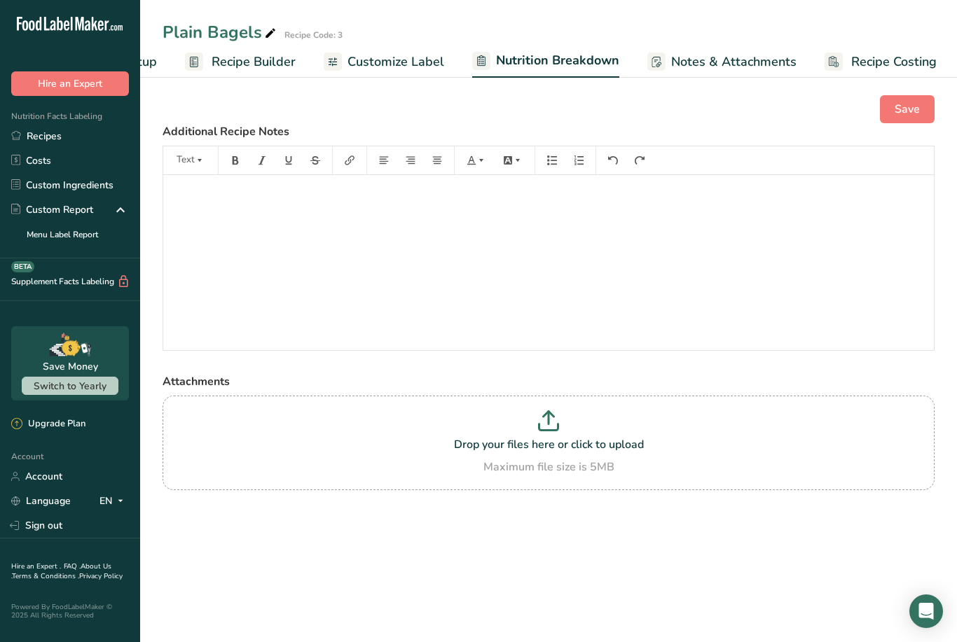
select select "Calories"
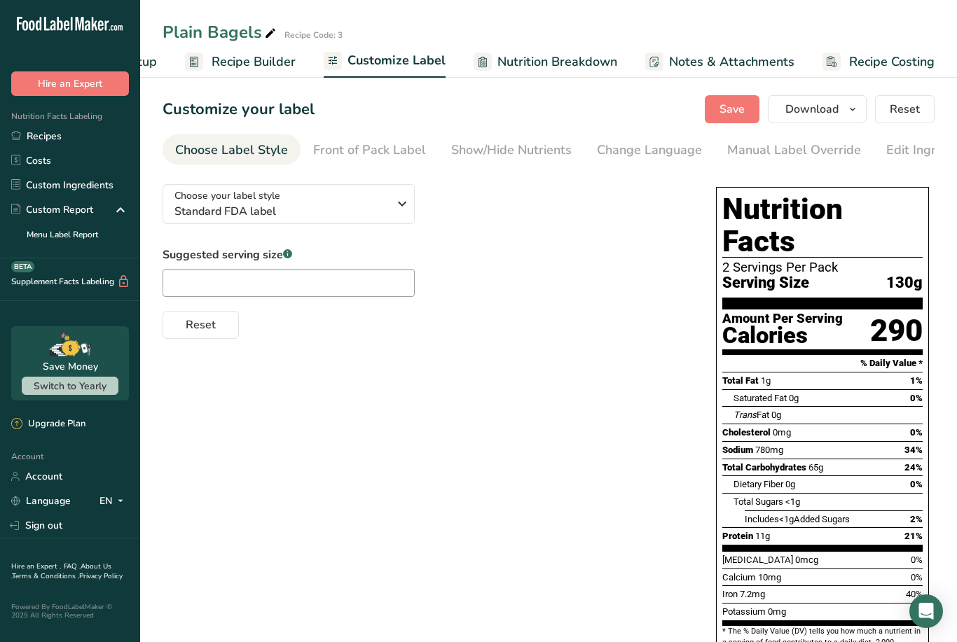
click at [48, 138] on link "Recipes" at bounding box center [70, 136] width 140 height 25
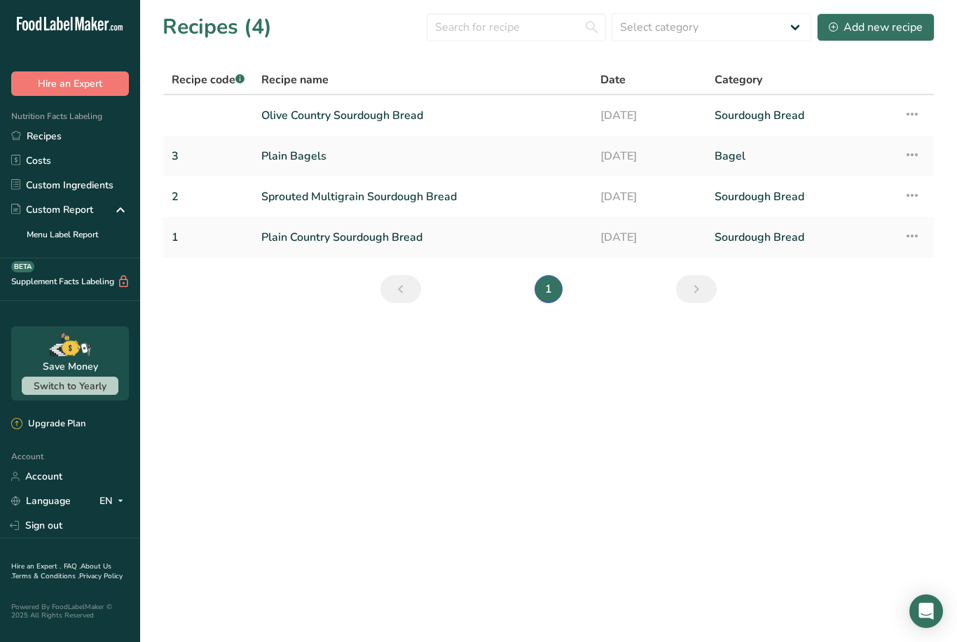
click at [353, 113] on link "Olive Country Sourdough Bread" at bounding box center [422, 115] width 322 height 29
